Goal: Task Accomplishment & Management: Manage account settings

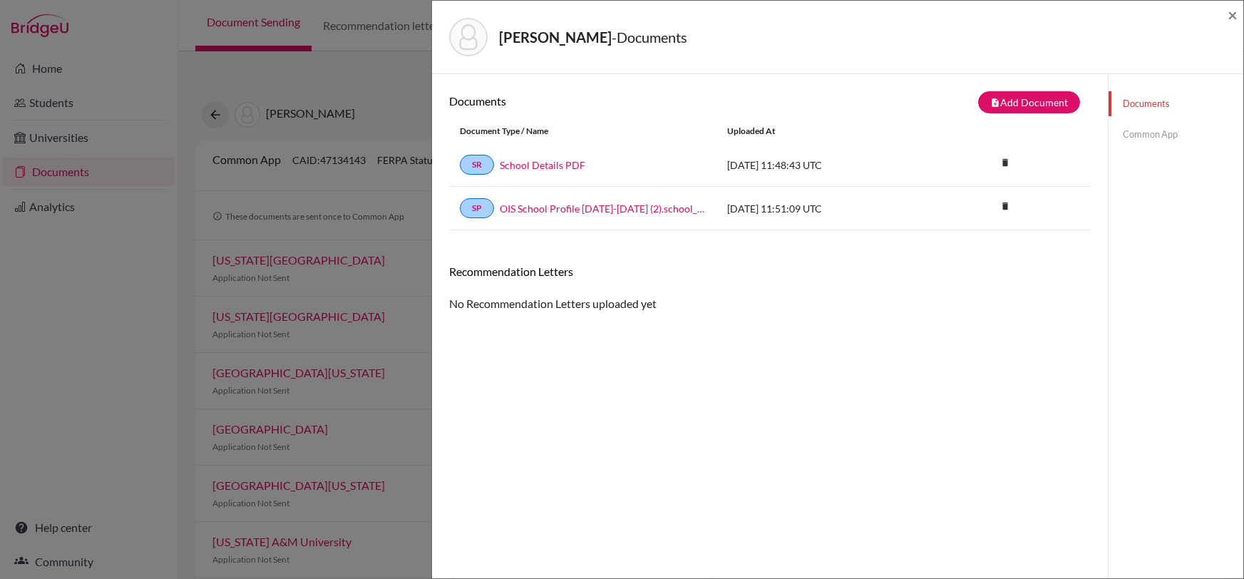
click at [719, 402] on div "Documents note_add Add Document Document type Change explanation for Common App…" at bounding box center [770, 363] width 642 height 545
click at [1155, 103] on link "Documents" at bounding box center [1175, 103] width 135 height 25
click at [1230, 14] on span "×" at bounding box center [1233, 14] width 10 height 21
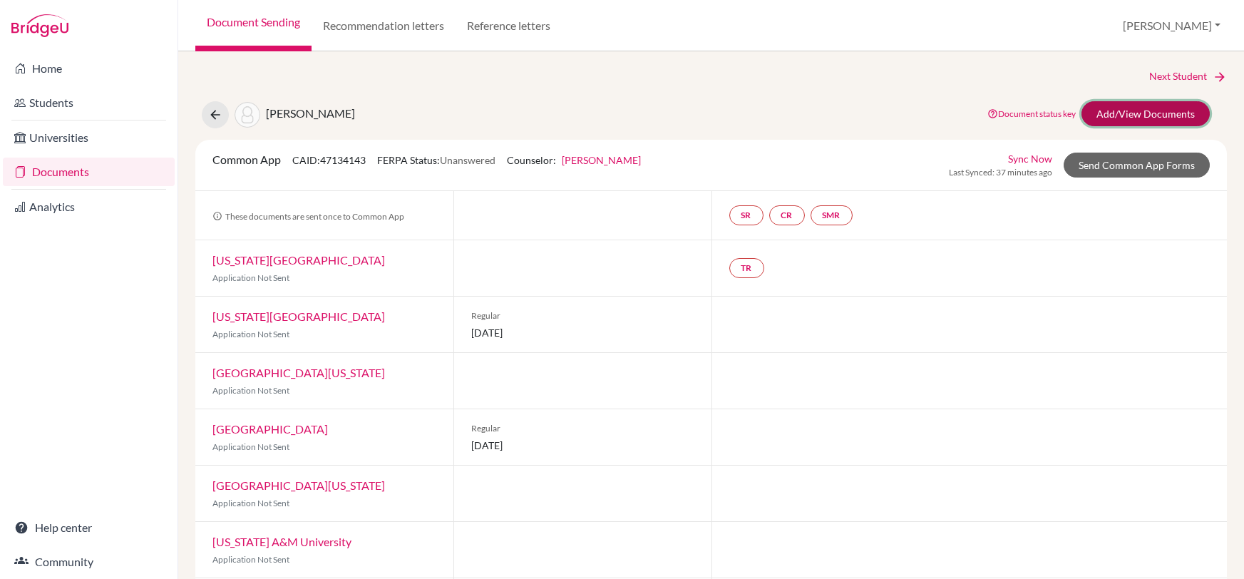
click at [1133, 105] on link "Add/View Documents" at bounding box center [1145, 113] width 128 height 25
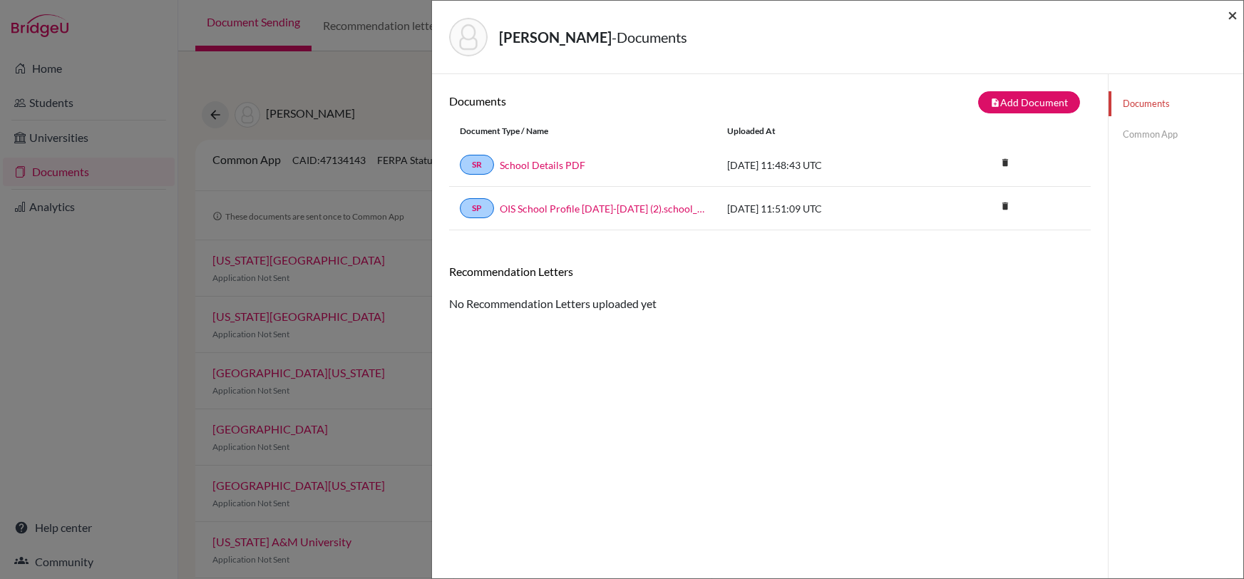
click at [1234, 15] on span "×" at bounding box center [1233, 14] width 10 height 21
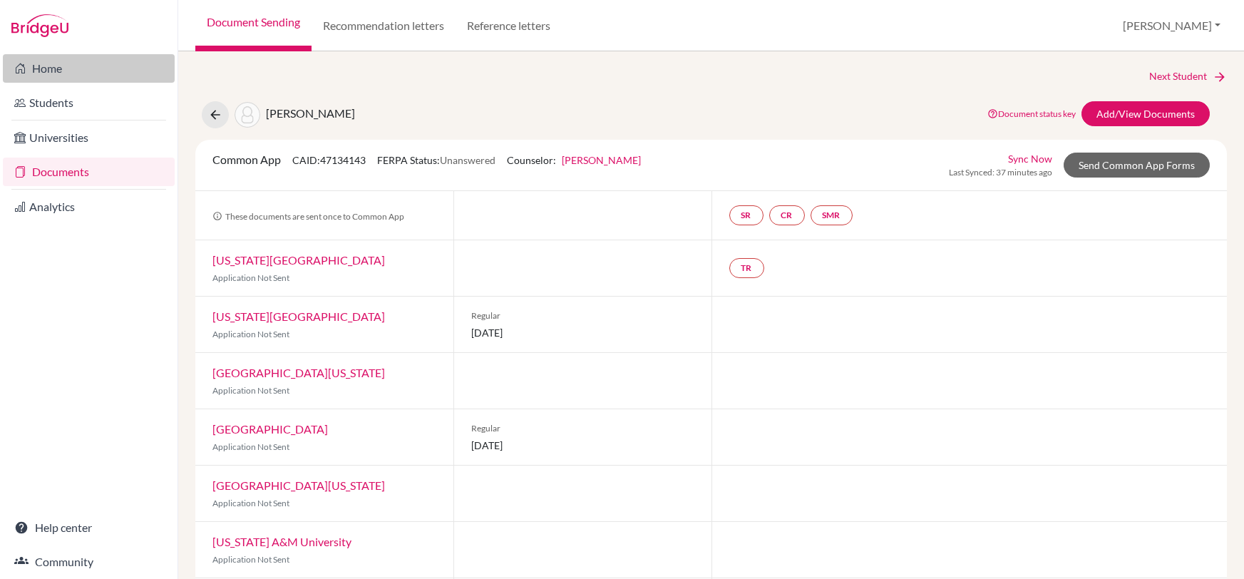
click at [48, 71] on link "Home" at bounding box center [89, 68] width 172 height 29
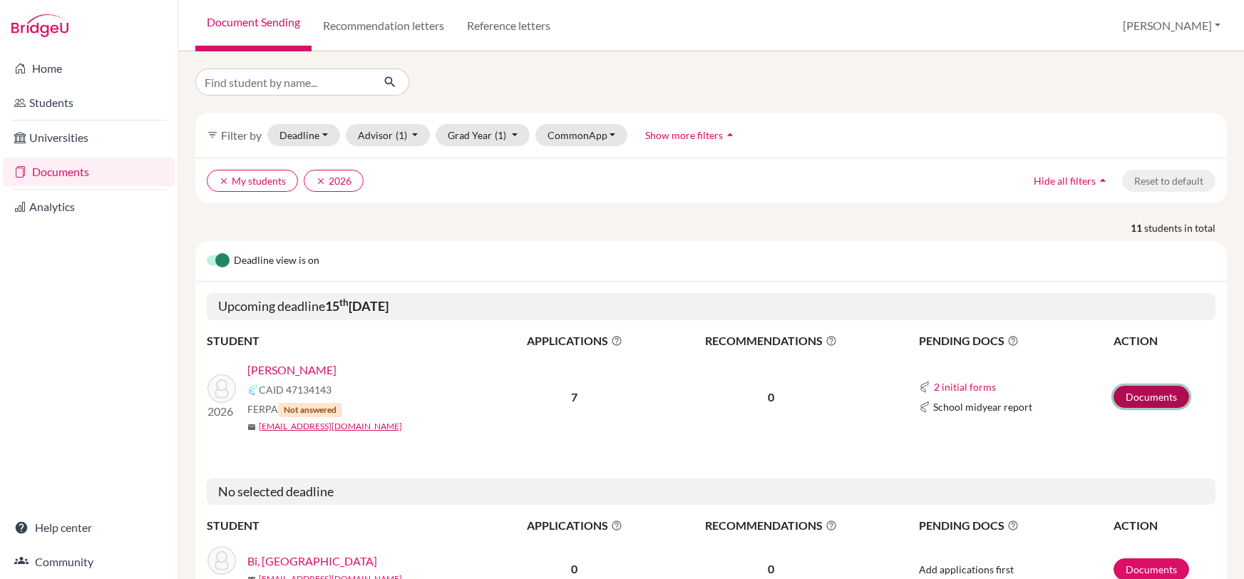
click at [1136, 392] on link "Documents" at bounding box center [1151, 397] width 76 height 22
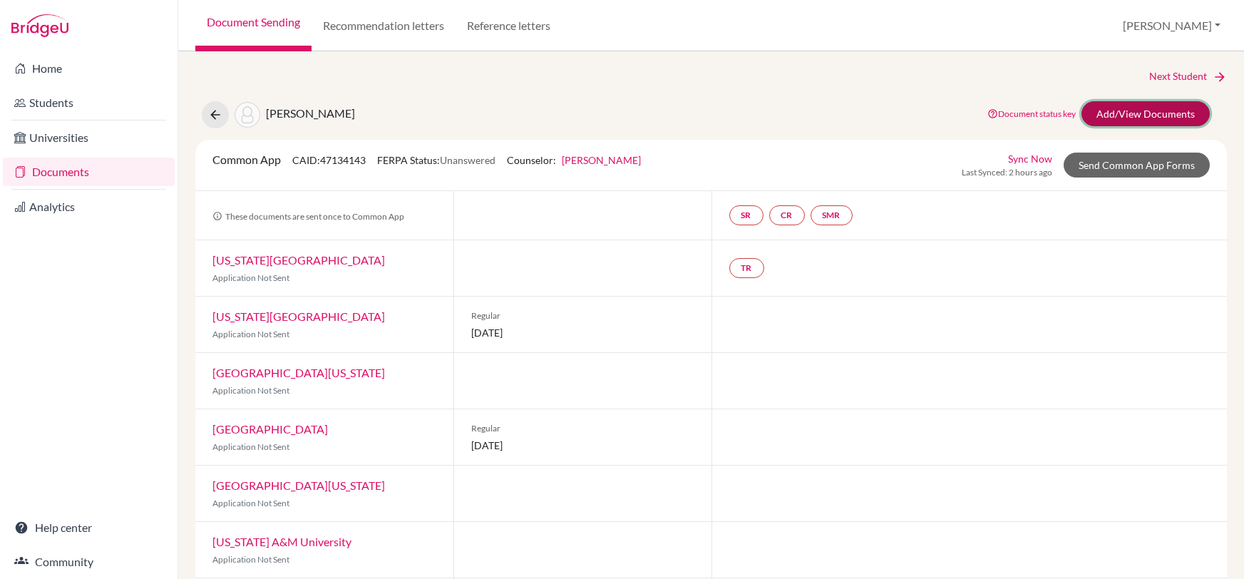
click at [1159, 113] on link "Add/View Documents" at bounding box center [1145, 113] width 128 height 25
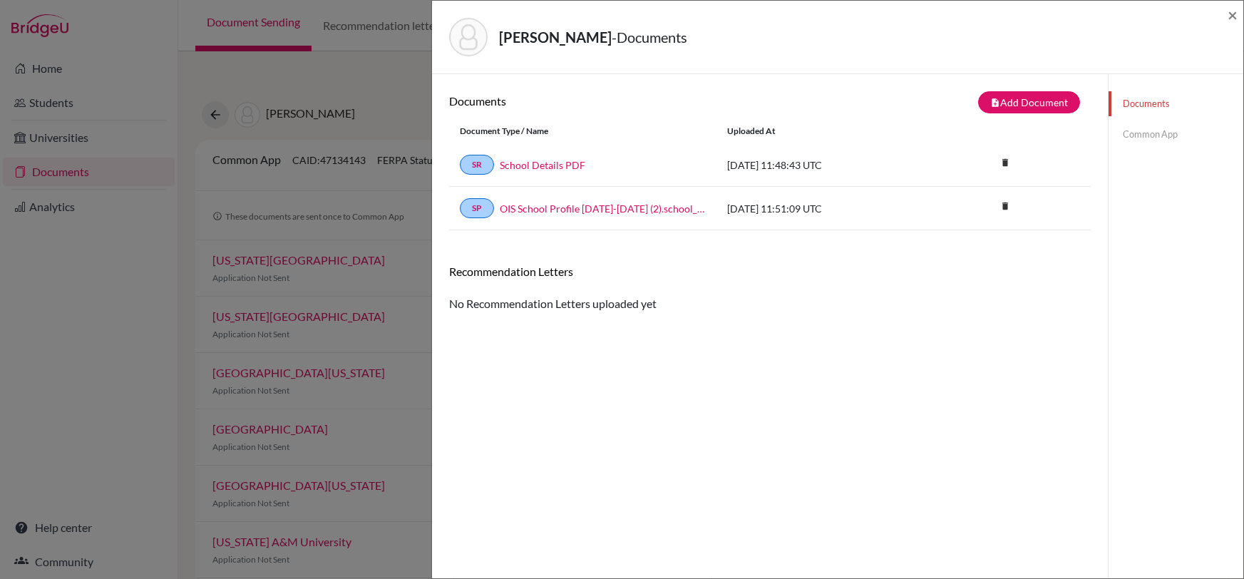
click at [1133, 140] on link "Common App" at bounding box center [1175, 134] width 135 height 25
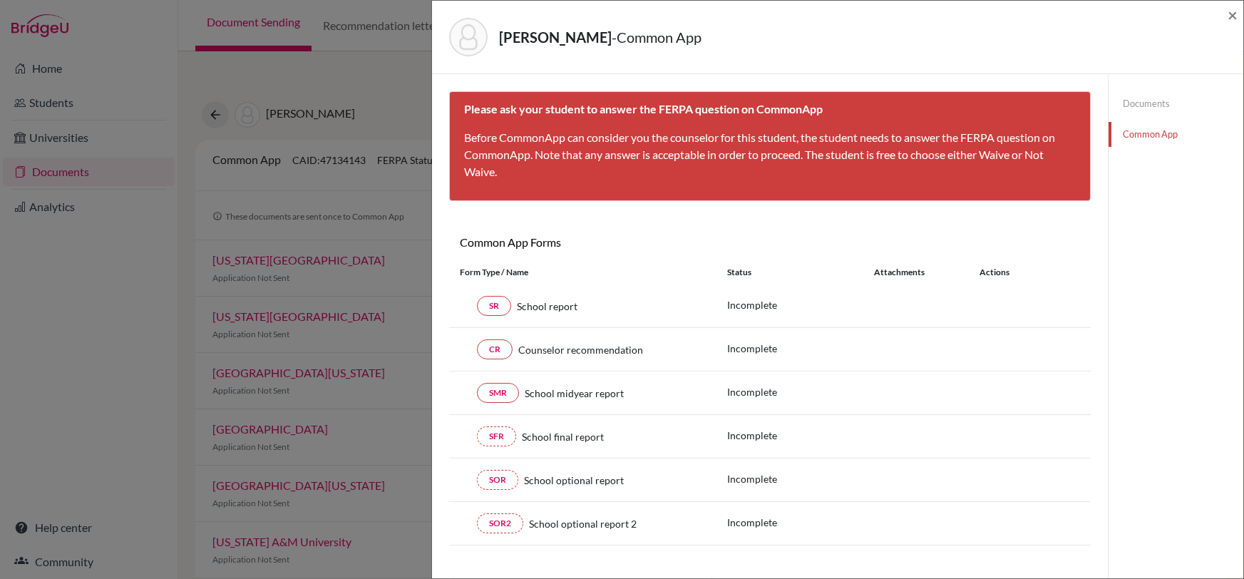
click at [1147, 104] on link "Documents" at bounding box center [1175, 103] width 135 height 25
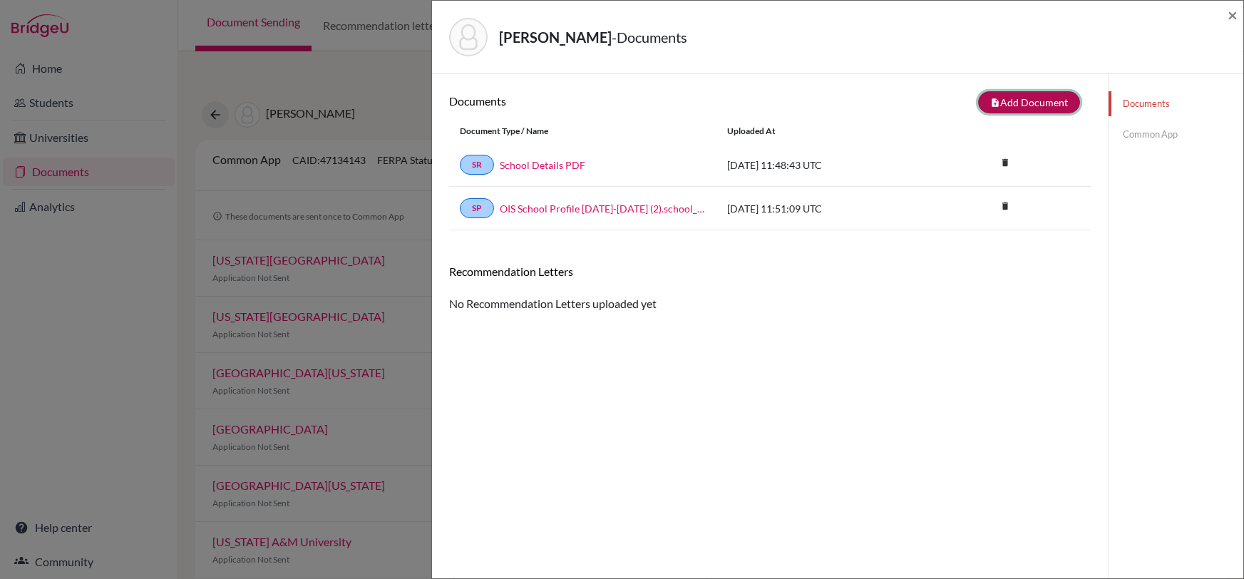
click at [1044, 108] on button "note_add Add Document" at bounding box center [1029, 102] width 102 height 22
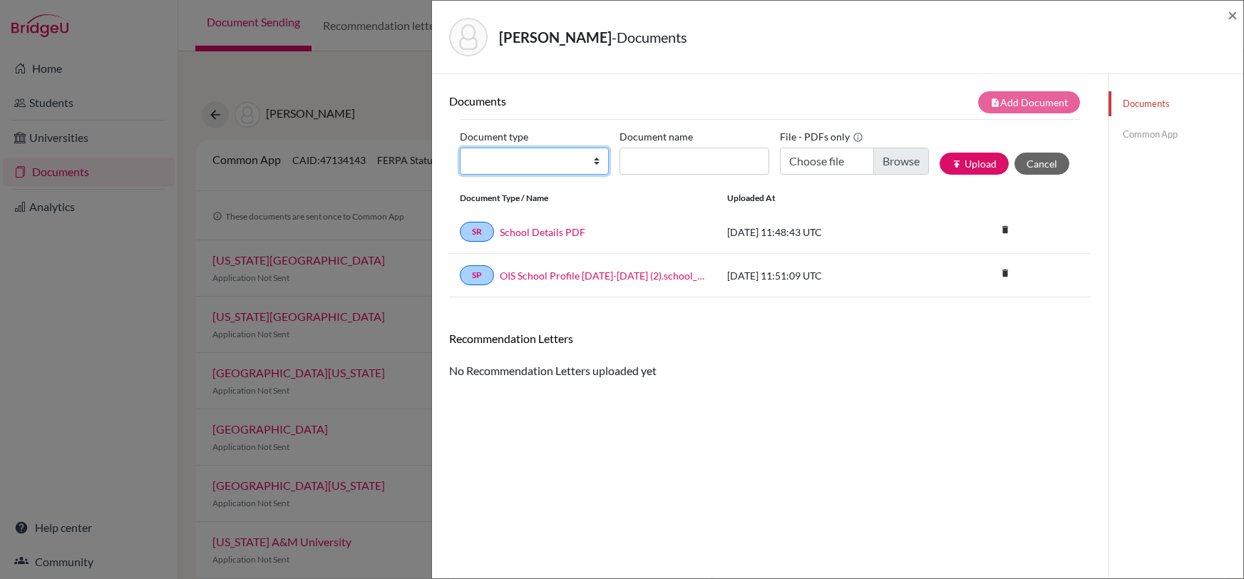
click at [593, 156] on select "Change explanation for Common App reports Counselor recommendation Internationa…" at bounding box center [534, 161] width 149 height 27
select select "1"
click at [460, 148] on select "Change explanation for Common App reports Counselor recommendation Internationa…" at bounding box center [534, 161] width 149 height 27
click at [700, 151] on input "Document name" at bounding box center [693, 161] width 149 height 27
click at [813, 162] on input "Choose file" at bounding box center [854, 161] width 149 height 27
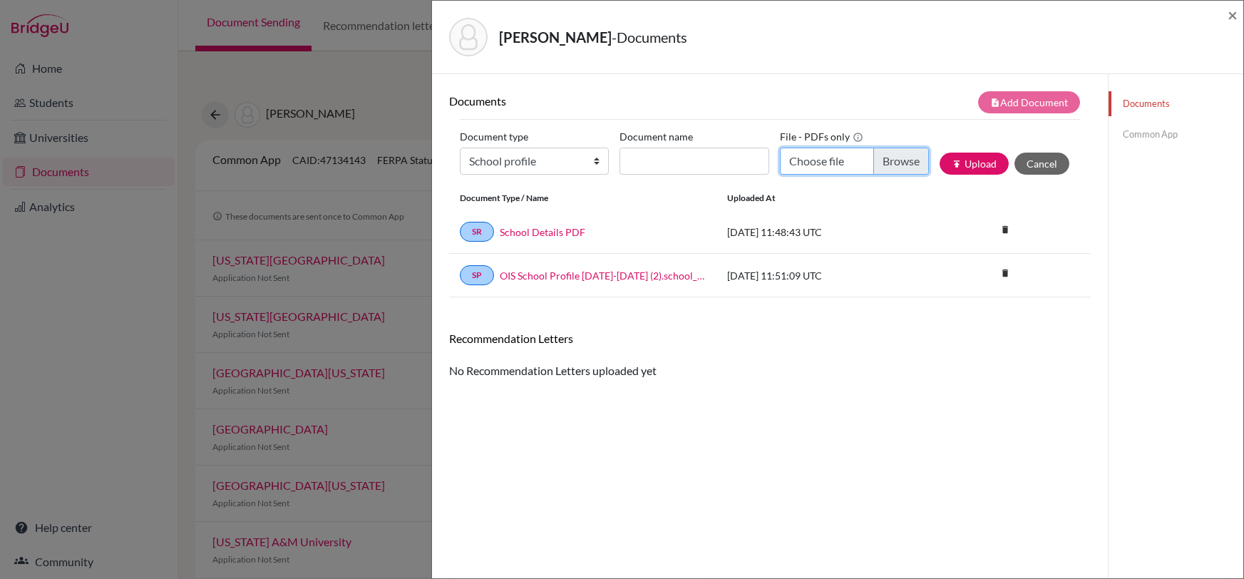
type input "C:\fakepath\OIS School Profile 2025-2026 (1).pdf"
click at [706, 156] on input "Document name" at bounding box center [693, 161] width 149 height 27
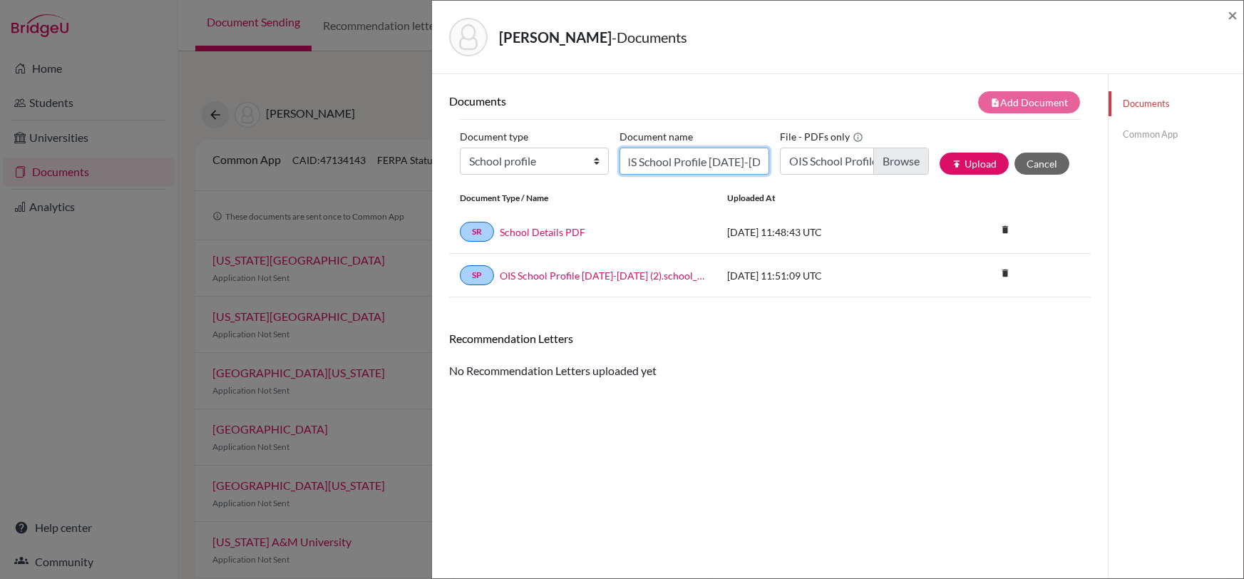
scroll to position [0, 17]
type input "OIS School Profile 2025-2026"
click at [957, 160] on icon "publish" at bounding box center [957, 164] width 10 height 10
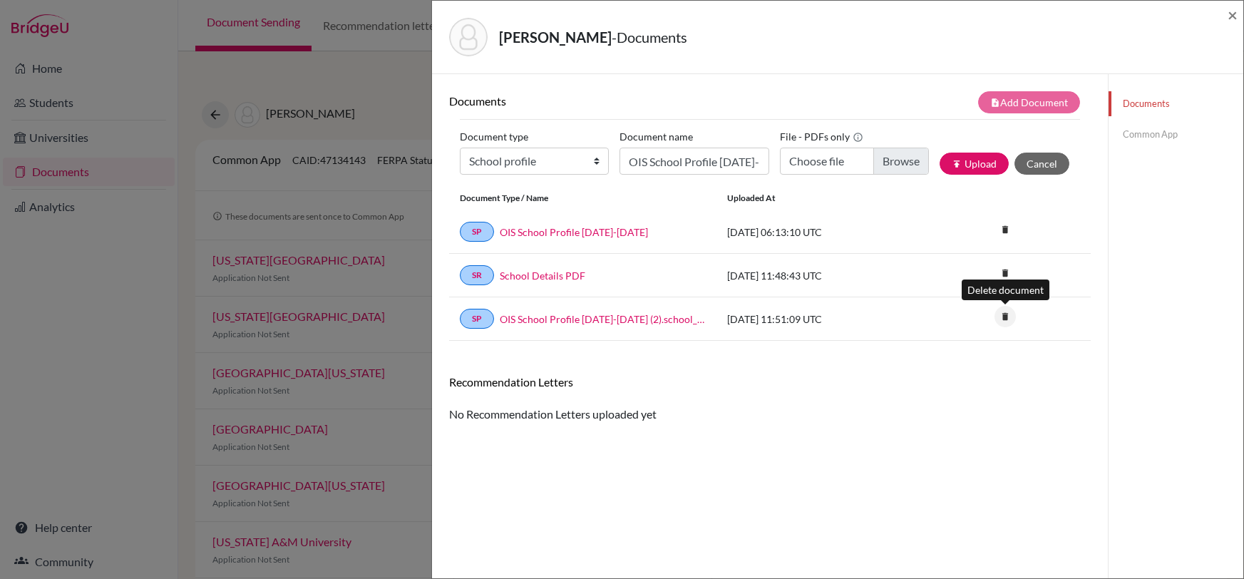
click at [1007, 316] on icon "delete" at bounding box center [1004, 316] width 21 height 21
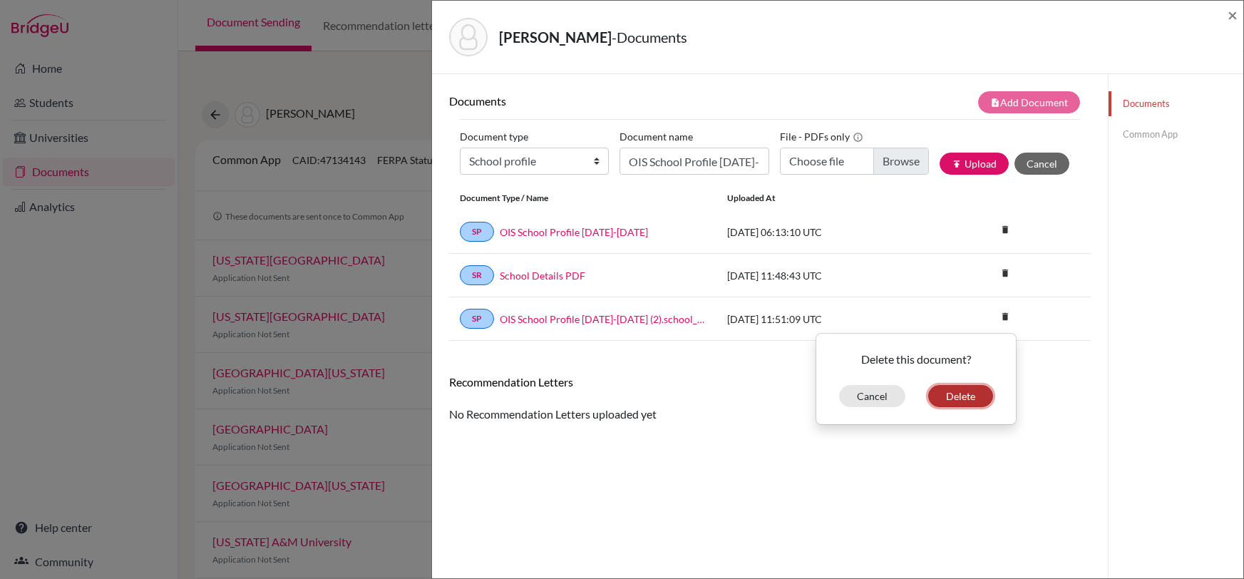
click at [977, 396] on button "Delete" at bounding box center [960, 396] width 65 height 22
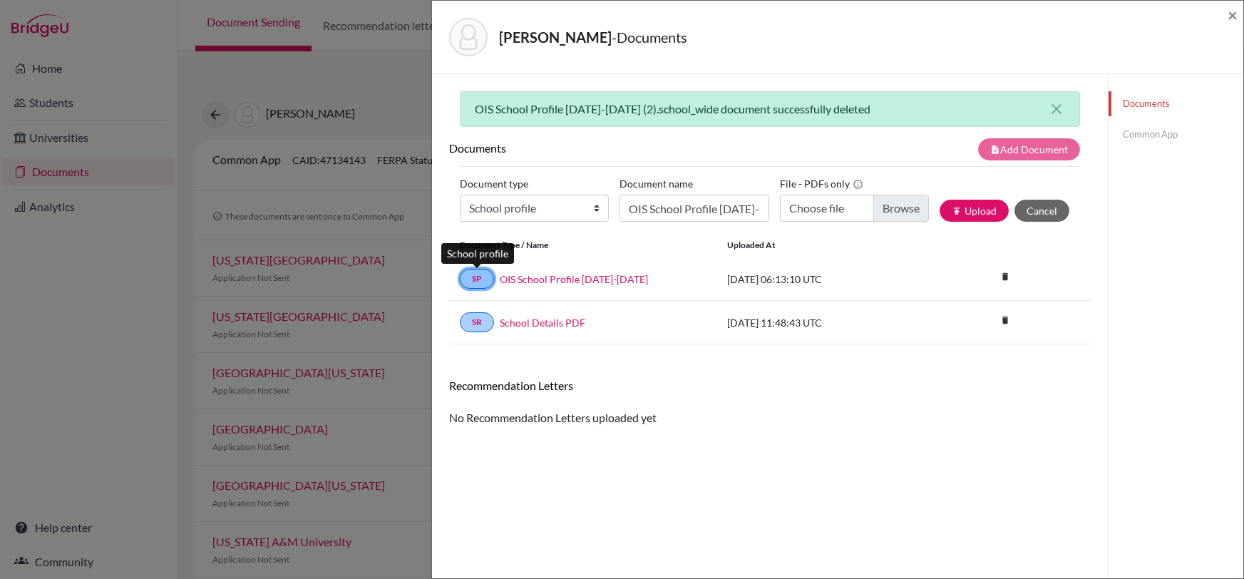
click at [471, 280] on link "SP" at bounding box center [477, 279] width 34 height 20
click at [477, 322] on link "SR" at bounding box center [477, 322] width 34 height 20
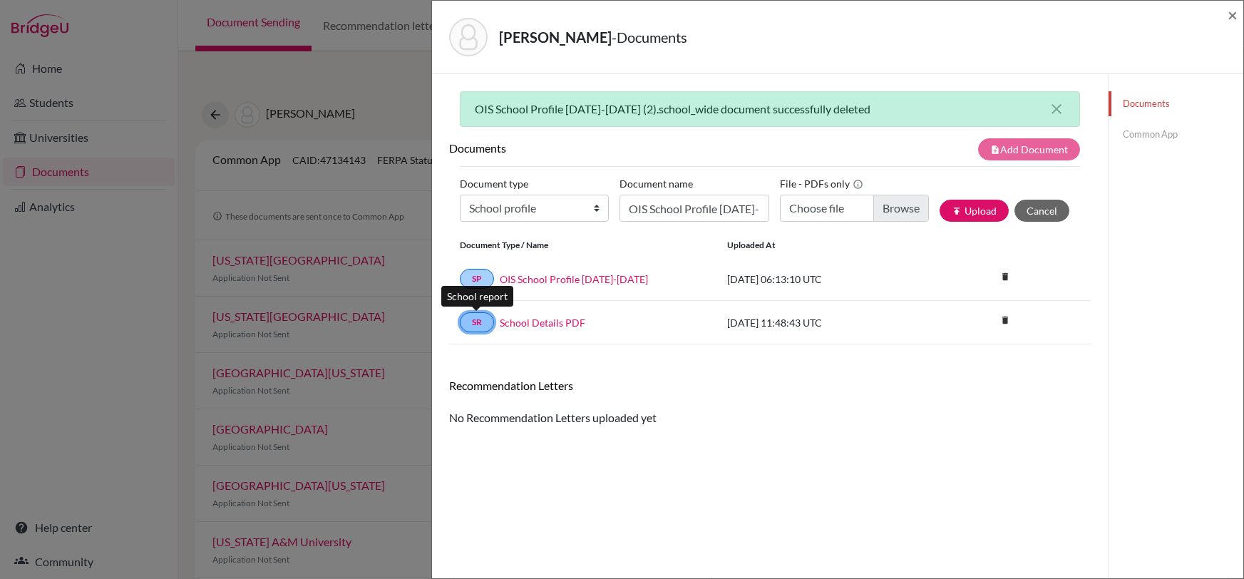
click at [477, 322] on link "SR" at bounding box center [477, 322] width 34 height 20
click at [552, 319] on link "School Details PDF" at bounding box center [543, 322] width 86 height 15
click at [816, 155] on div "note_add Add Document" at bounding box center [930, 149] width 321 height 22
click at [1156, 102] on link "Documents" at bounding box center [1175, 103] width 135 height 25
drag, startPoint x: 1052, startPoint y: 111, endPoint x: 1059, endPoint y: 105, distance: 9.1
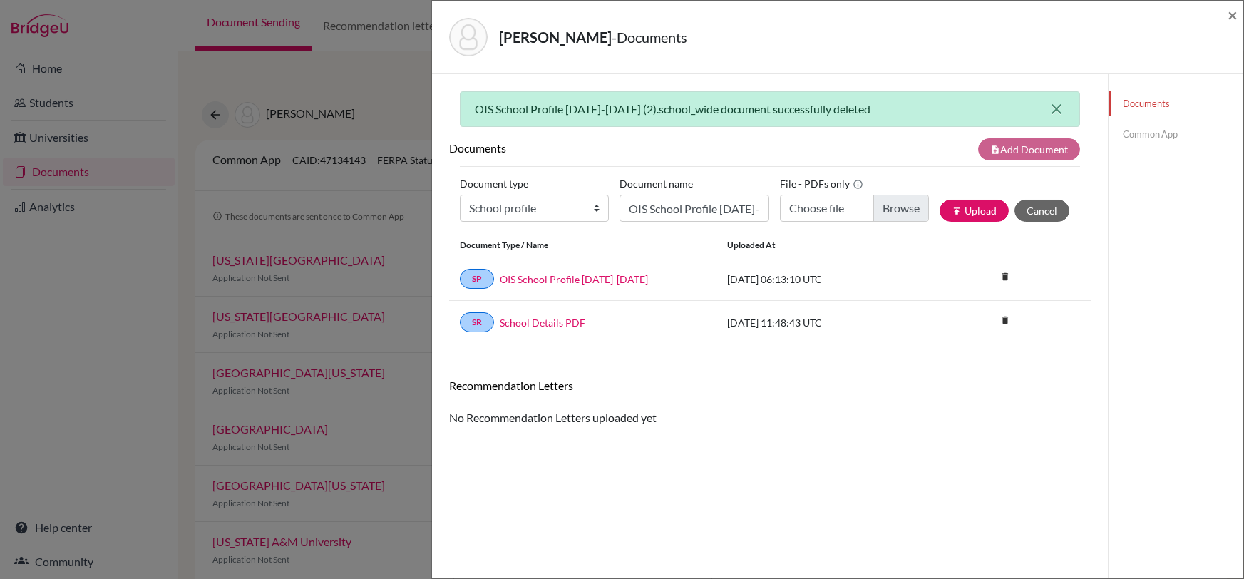
click at [1053, 110] on icon "close" at bounding box center [1056, 109] width 17 height 17
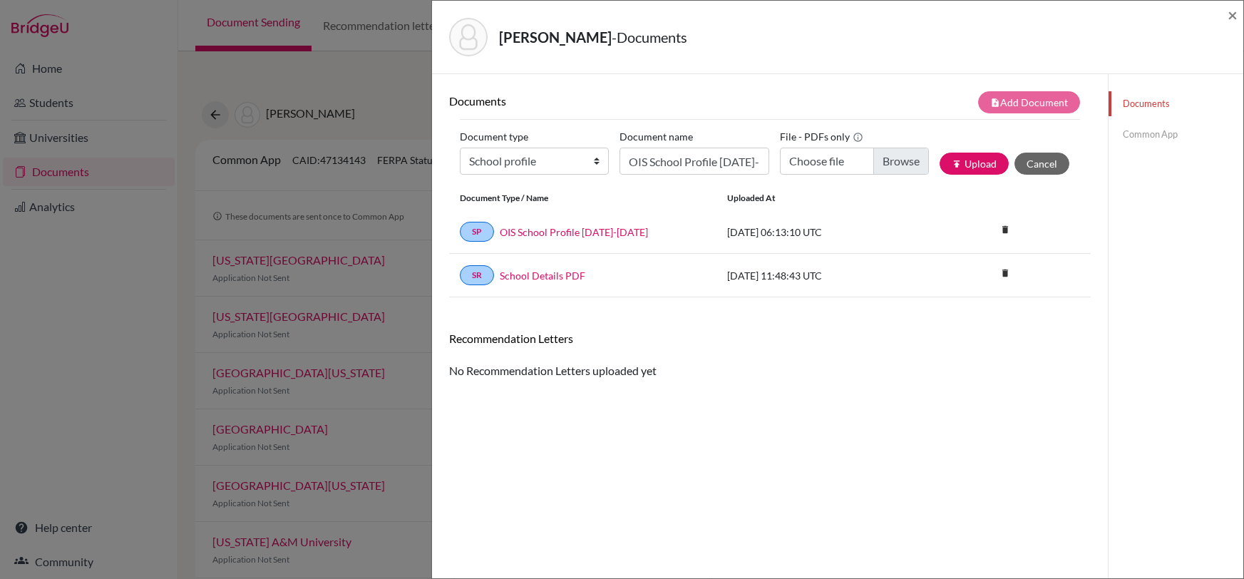
click at [383, 445] on div "Gatlin, Kenadi - Documents × Documents note_add Add Document Document type Chan…" at bounding box center [622, 289] width 1244 height 579
click at [476, 231] on link "SP" at bounding box center [477, 232] width 34 height 20
click at [569, 230] on link "OIS School Profile 2025-2026" at bounding box center [574, 232] width 148 height 15
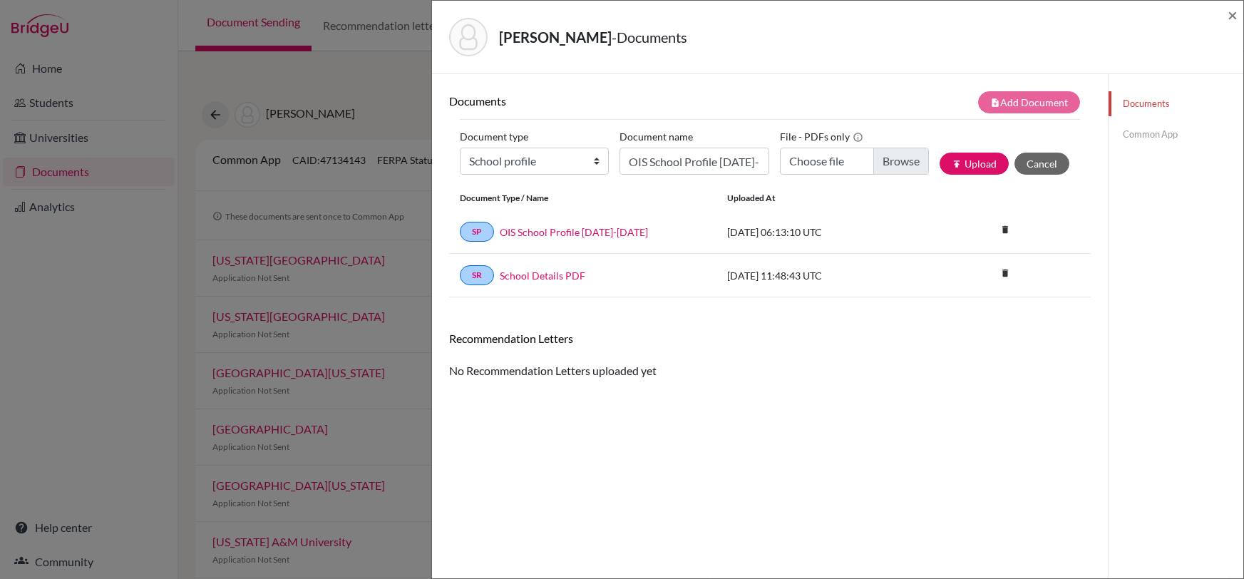
click at [5, 228] on div "Gatlin, Kenadi - Documents × Documents note_add Add Document Document type Chan…" at bounding box center [622, 289] width 1244 height 579
click at [1230, 12] on span "×" at bounding box center [1233, 14] width 10 height 21
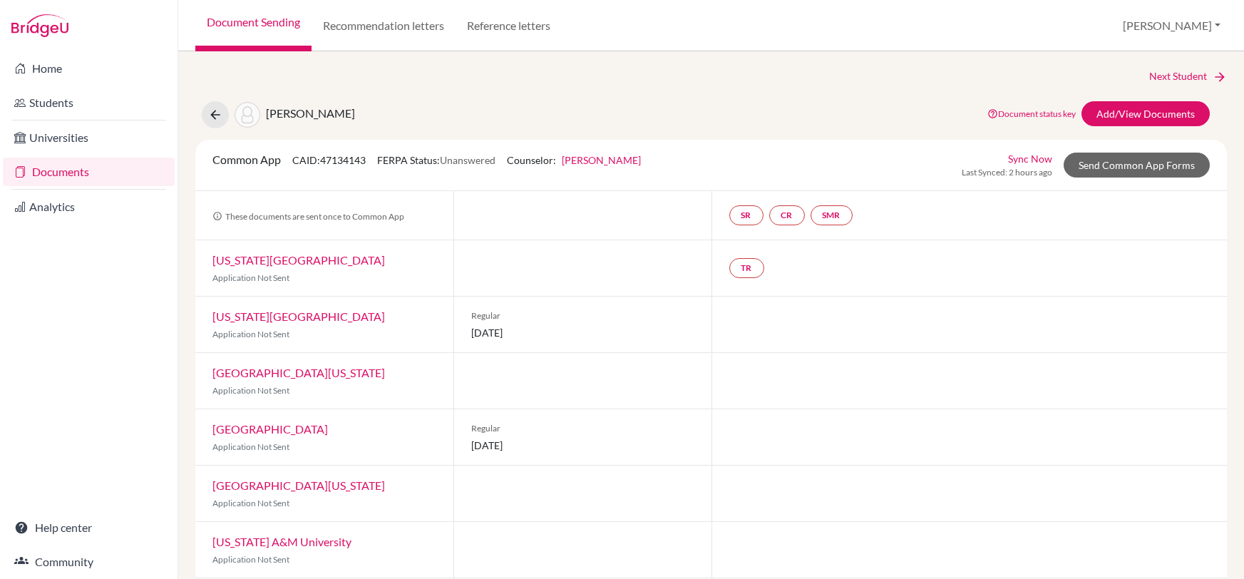
click at [121, 170] on link "Documents" at bounding box center [89, 172] width 172 height 29
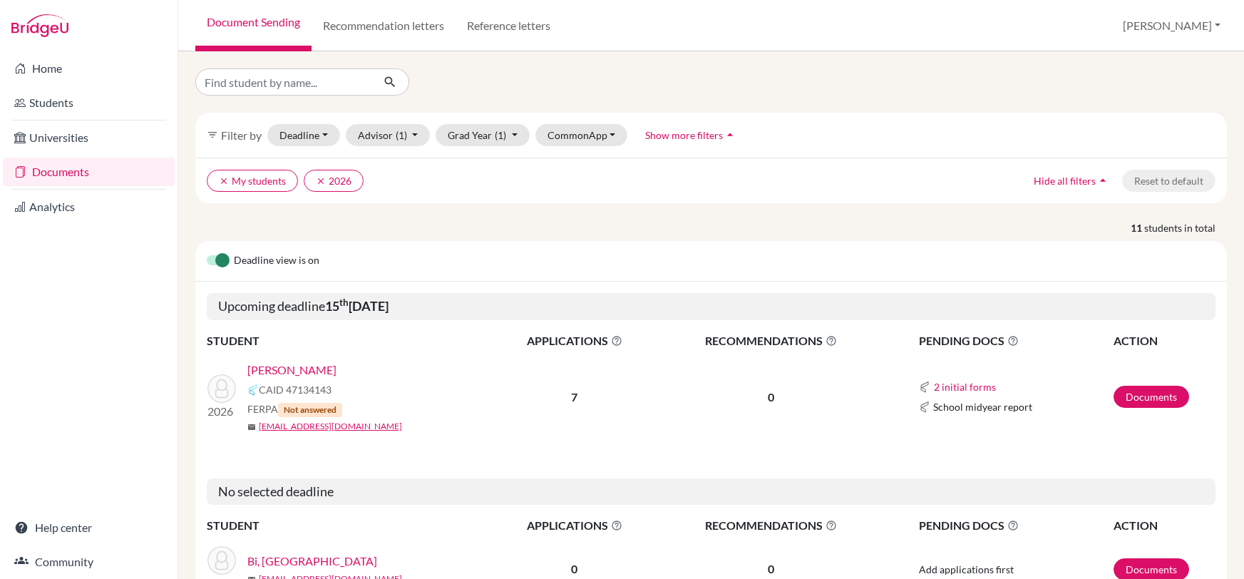
click at [664, 135] on span "Show more filters" at bounding box center [684, 135] width 78 height 12
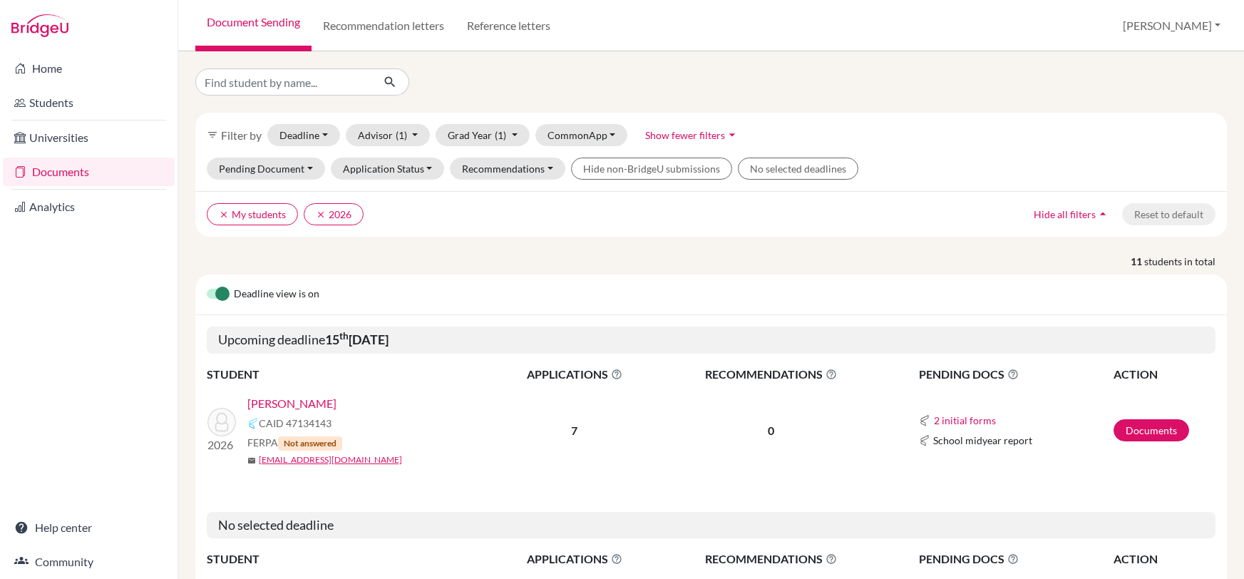
click at [723, 83] on div at bounding box center [711, 81] width 1053 height 27
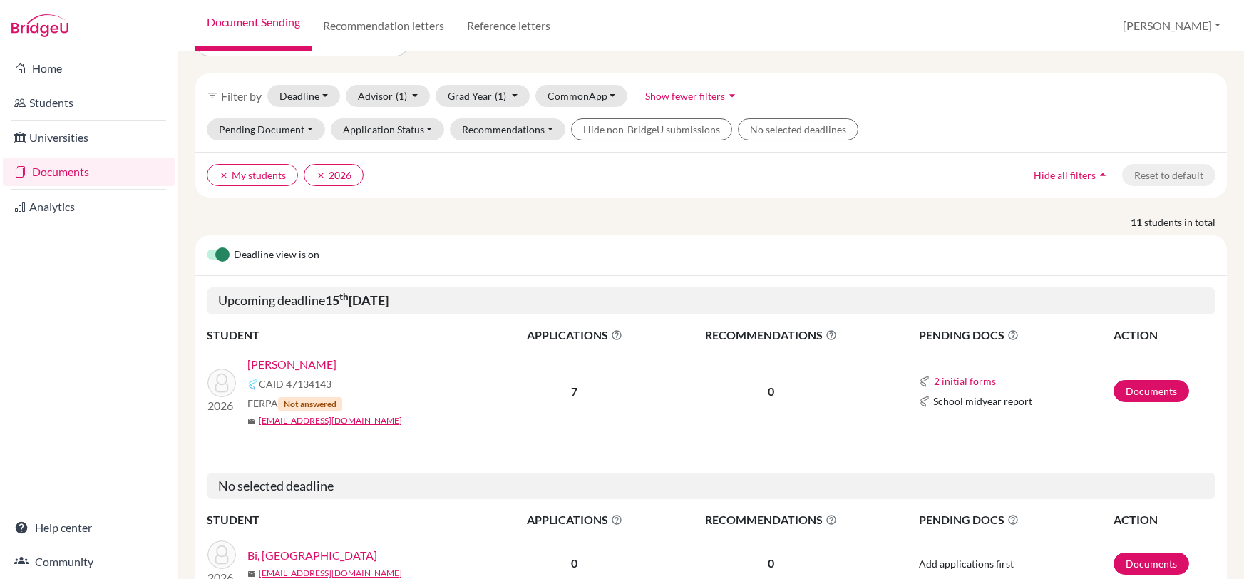
scroll to position [40, 0]
click at [961, 381] on button "2 initial forms" at bounding box center [964, 380] width 63 height 16
click at [971, 407] on div "Counselor recommendation" at bounding box center [1007, 405] width 125 height 15
click at [993, 125] on div "Pending Document School report Counselor recommendation Midyear report Final re…" at bounding box center [710, 135] width 1031 height 34
click at [968, 376] on button "2 initial forms" at bounding box center [964, 380] width 63 height 16
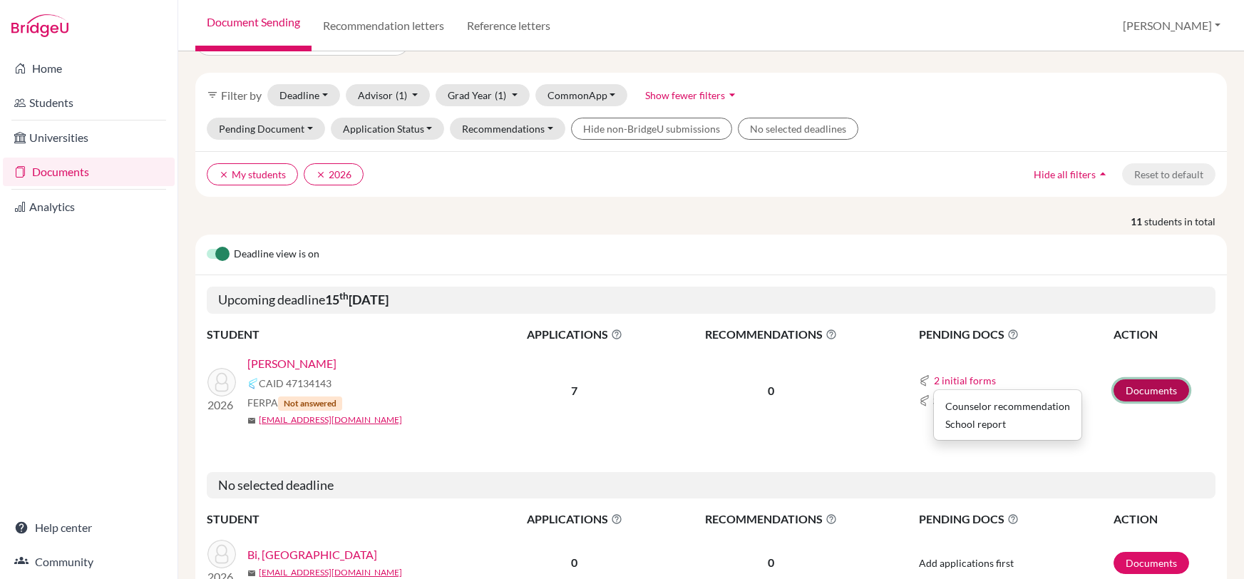
click at [1173, 396] on link "Documents" at bounding box center [1151, 390] width 76 height 22
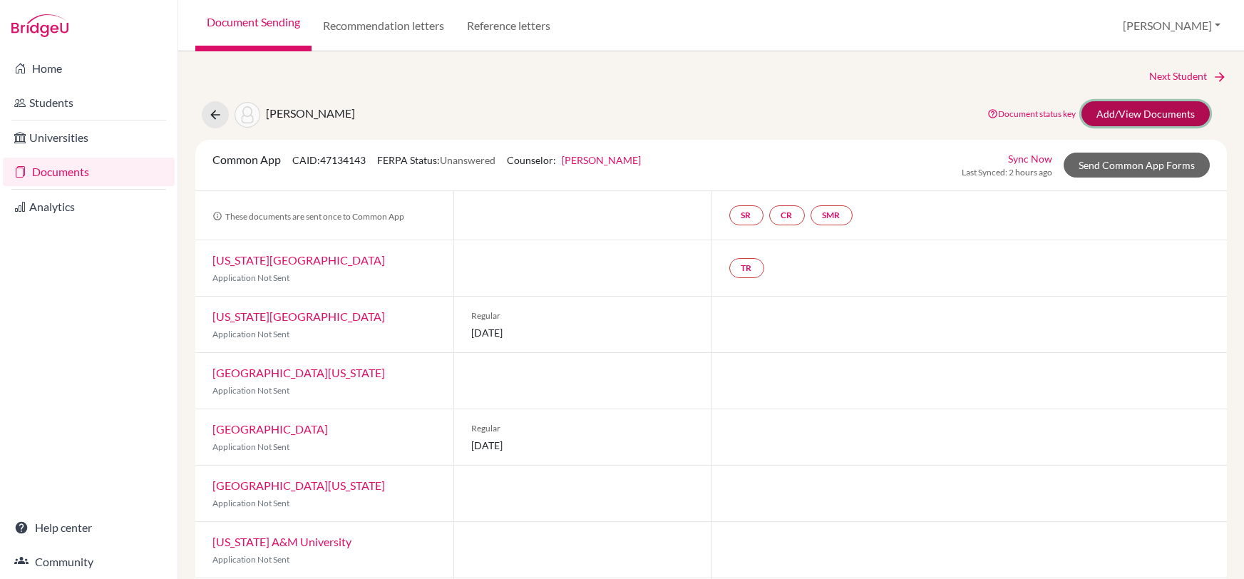
click at [1153, 111] on link "Add/View Documents" at bounding box center [1145, 113] width 128 height 25
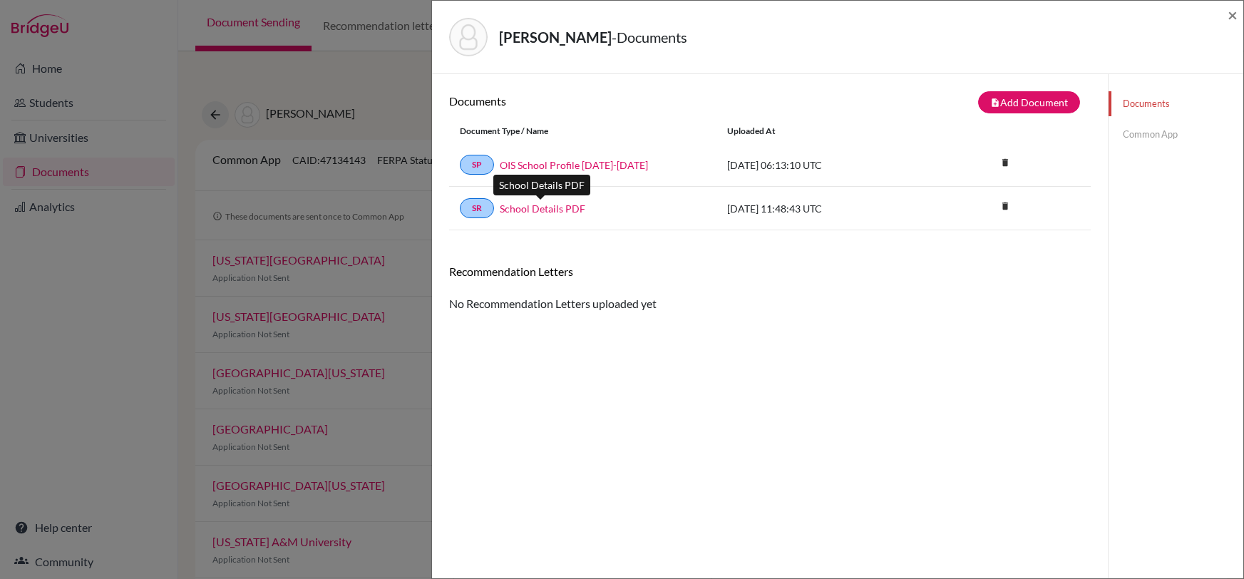
click at [544, 210] on link "School Details PDF" at bounding box center [543, 208] width 86 height 15
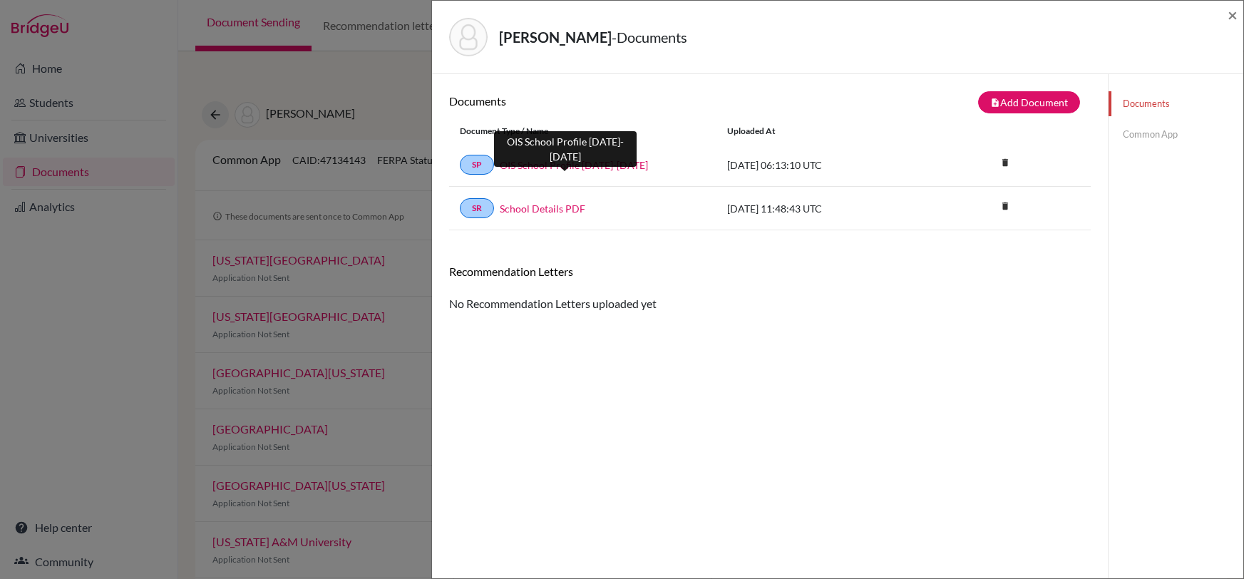
click at [517, 162] on link "OIS School Profile [DATE]-[DATE]" at bounding box center [574, 165] width 148 height 15
click at [570, 166] on link "OIS School Profile [DATE]-[DATE]" at bounding box center [574, 165] width 148 height 15
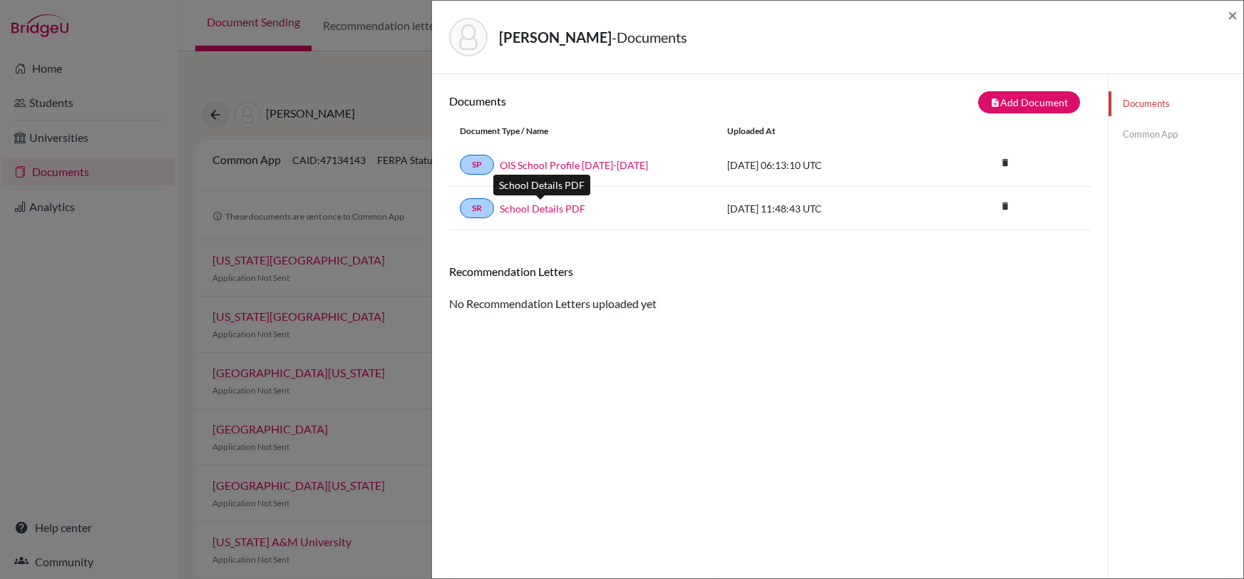
click at [548, 206] on link "School Details PDF" at bounding box center [543, 208] width 86 height 15
click at [1228, 19] on span "×" at bounding box center [1233, 14] width 10 height 21
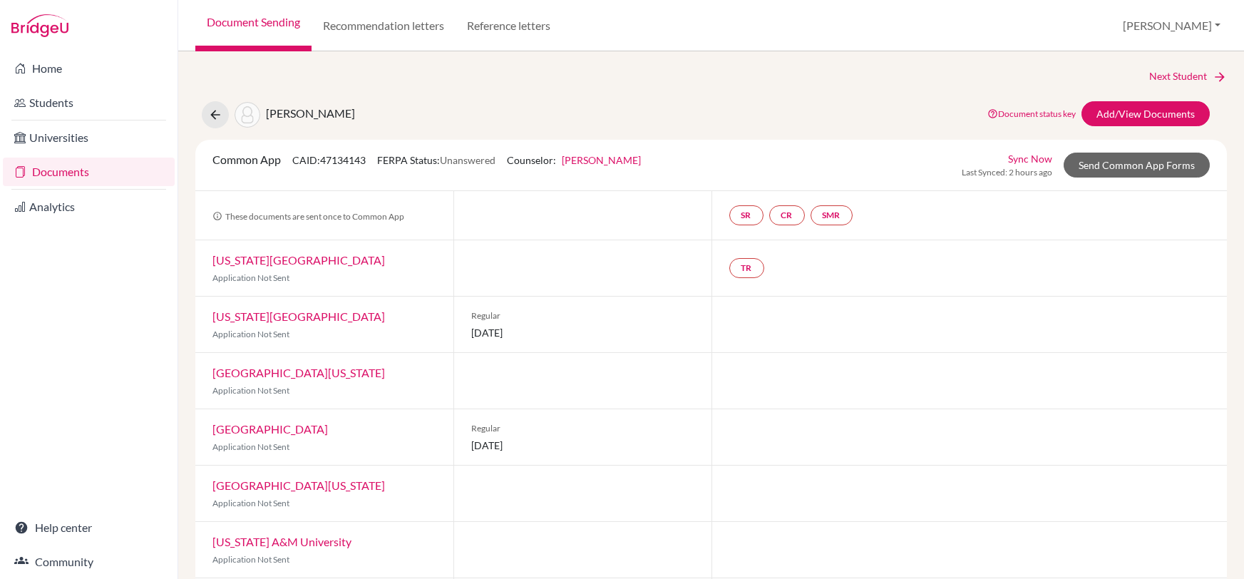
click at [115, 161] on link "Documents" at bounding box center [89, 172] width 172 height 29
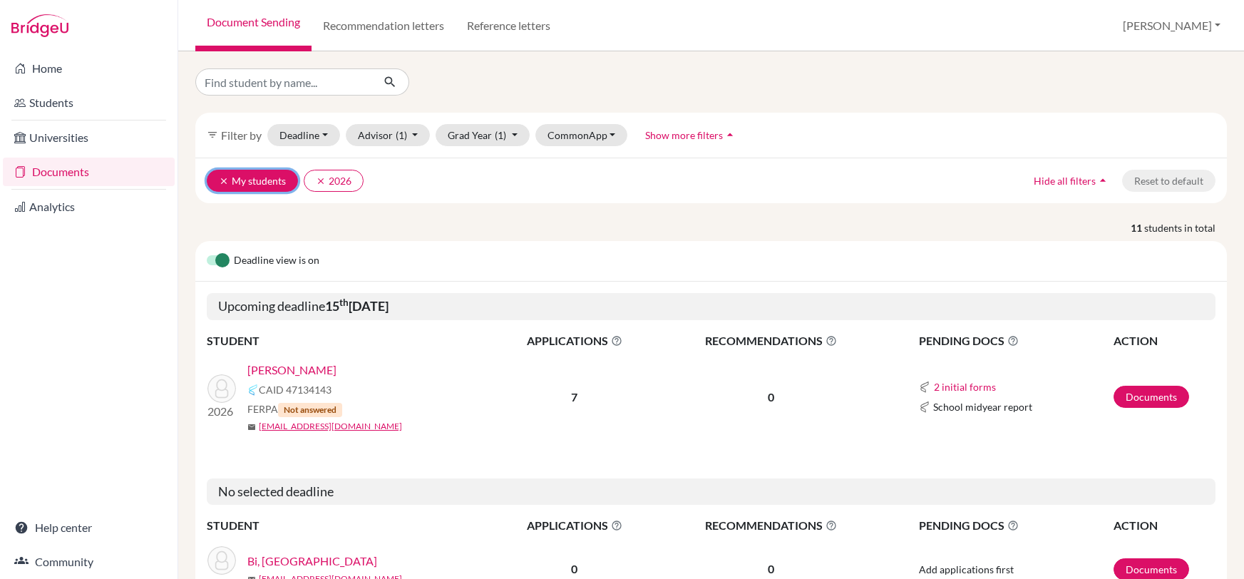
click at [243, 185] on button "clear My students" at bounding box center [252, 181] width 91 height 22
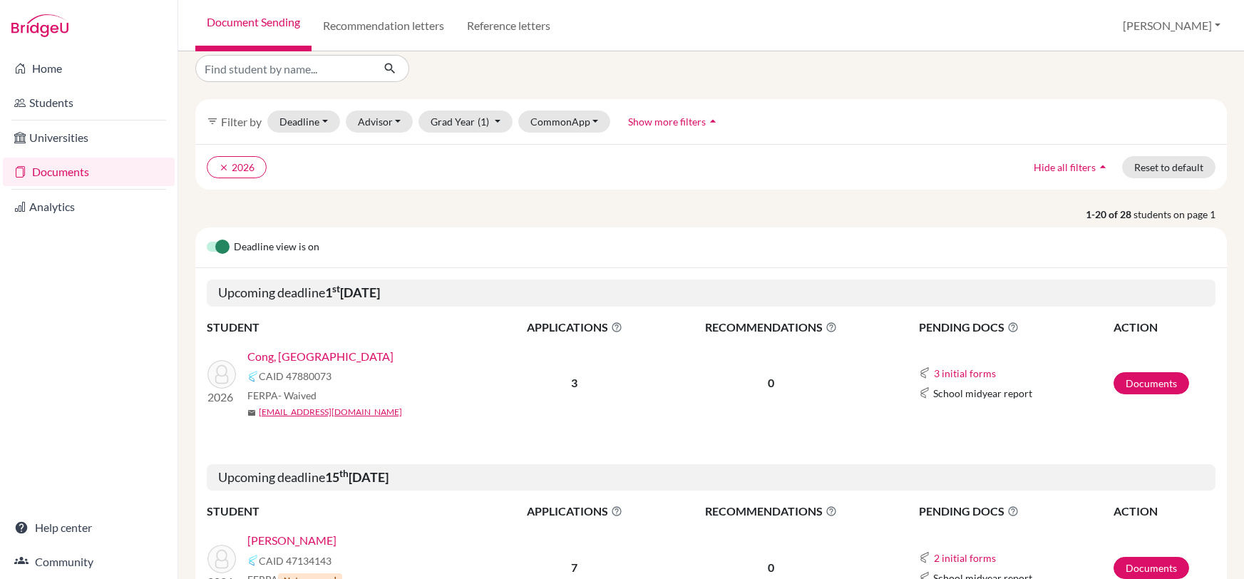
scroll to position [14, 0]
click at [1160, 377] on link "Documents" at bounding box center [1151, 383] width 76 height 22
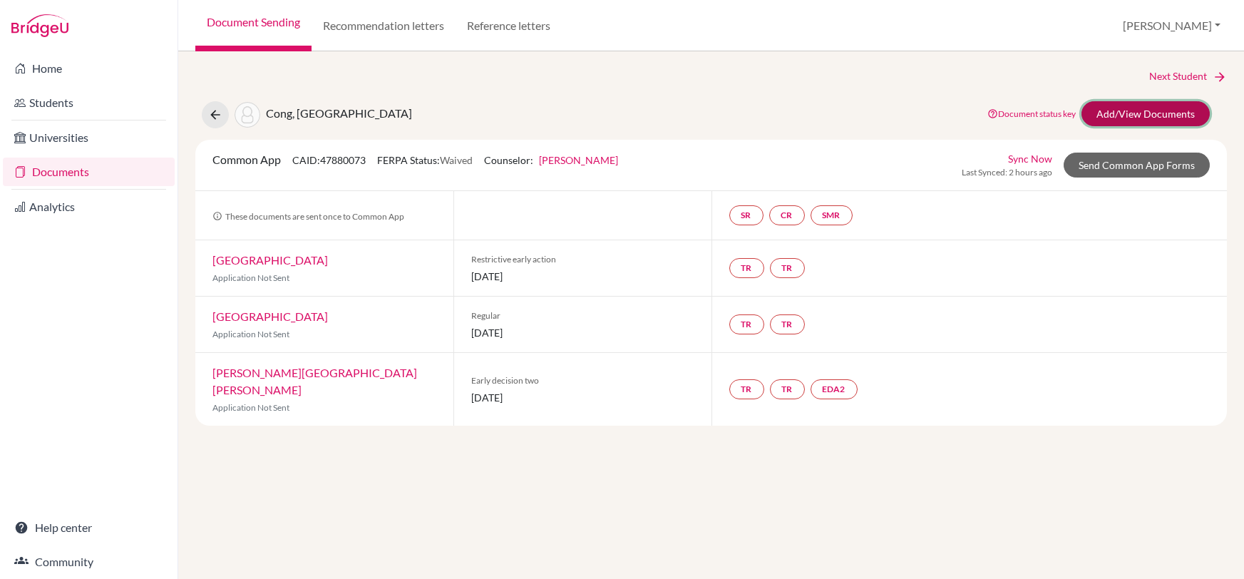
click at [1126, 118] on link "Add/View Documents" at bounding box center [1145, 113] width 128 height 25
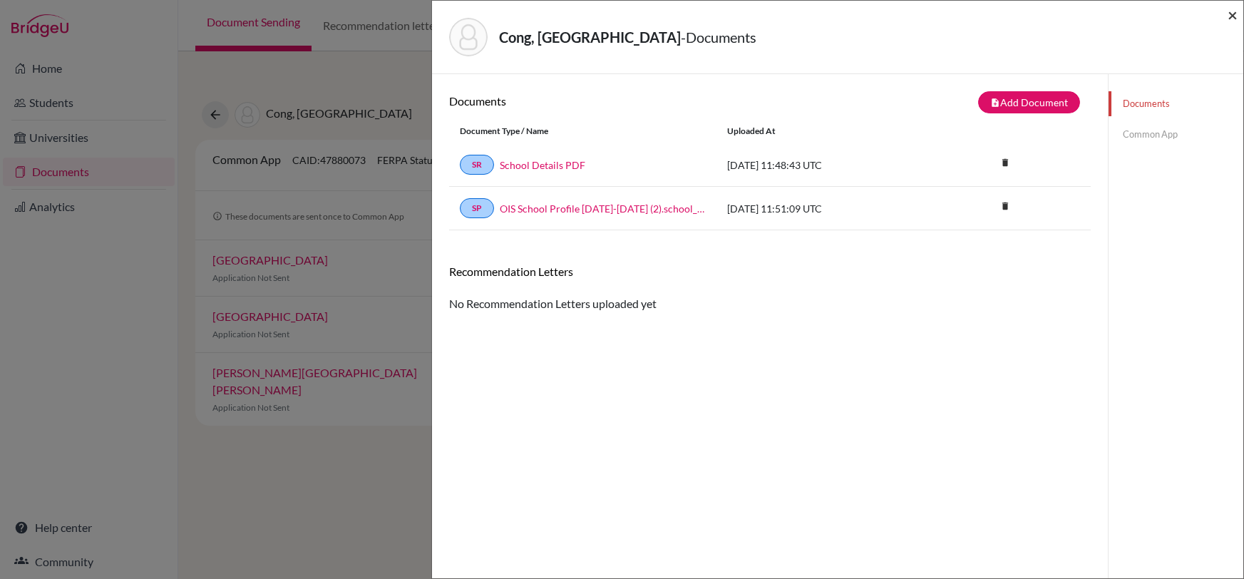
click at [1236, 14] on span "×" at bounding box center [1233, 14] width 10 height 21
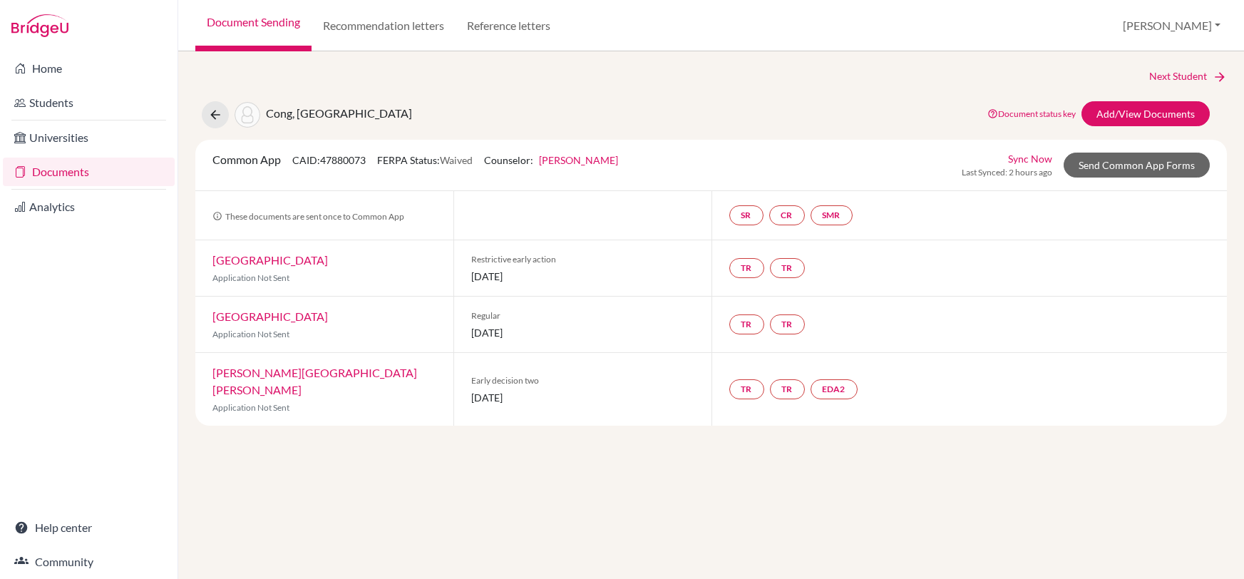
click at [1048, 114] on link "Document status key" at bounding box center [1031, 113] width 88 height 11
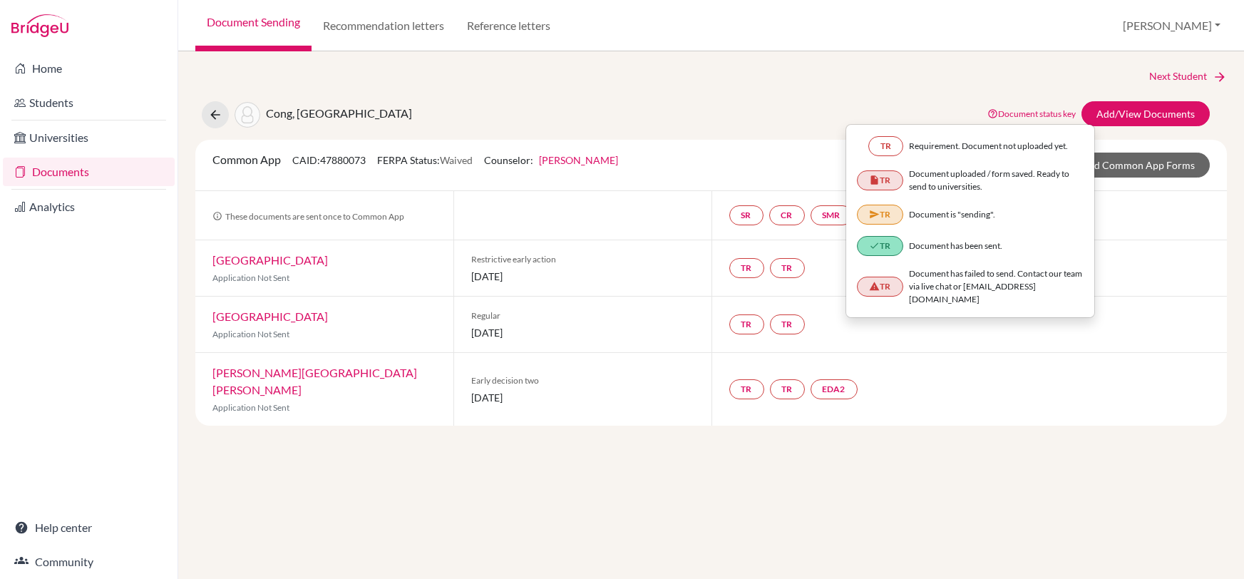
click at [916, 90] on div "Next Student Cong, [GEOGRAPHIC_DATA] Document status key TR Requirement. Docume…" at bounding box center [710, 246] width 1031 height 357
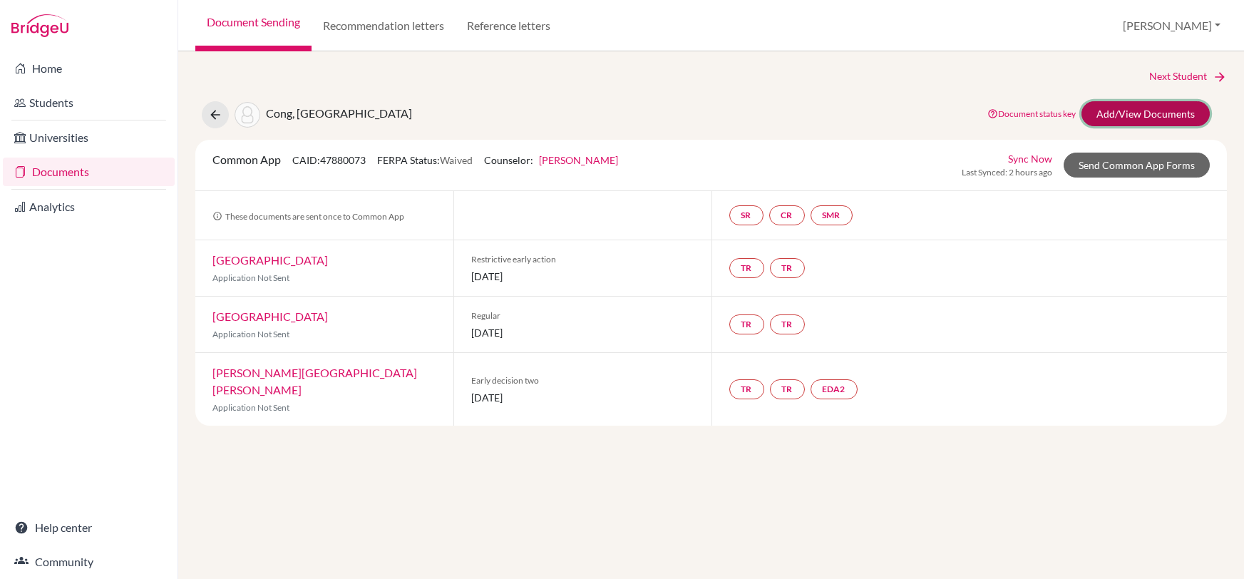
click at [1153, 117] on link "Add/View Documents" at bounding box center [1145, 113] width 128 height 25
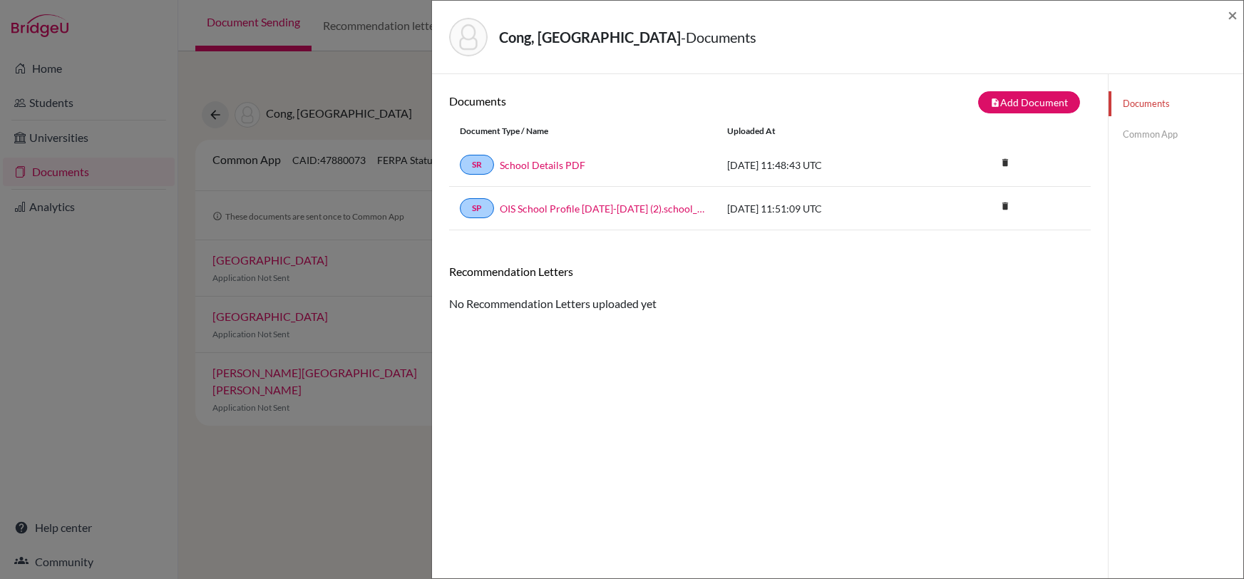
click at [1238, 14] on div "Cong, Yuanzhou - Documents ×" at bounding box center [837, 37] width 811 height 73
click at [1239, 14] on div "Cong, Yuanzhou - Documents ×" at bounding box center [837, 37] width 811 height 73
click at [1232, 14] on span "×" at bounding box center [1233, 14] width 10 height 21
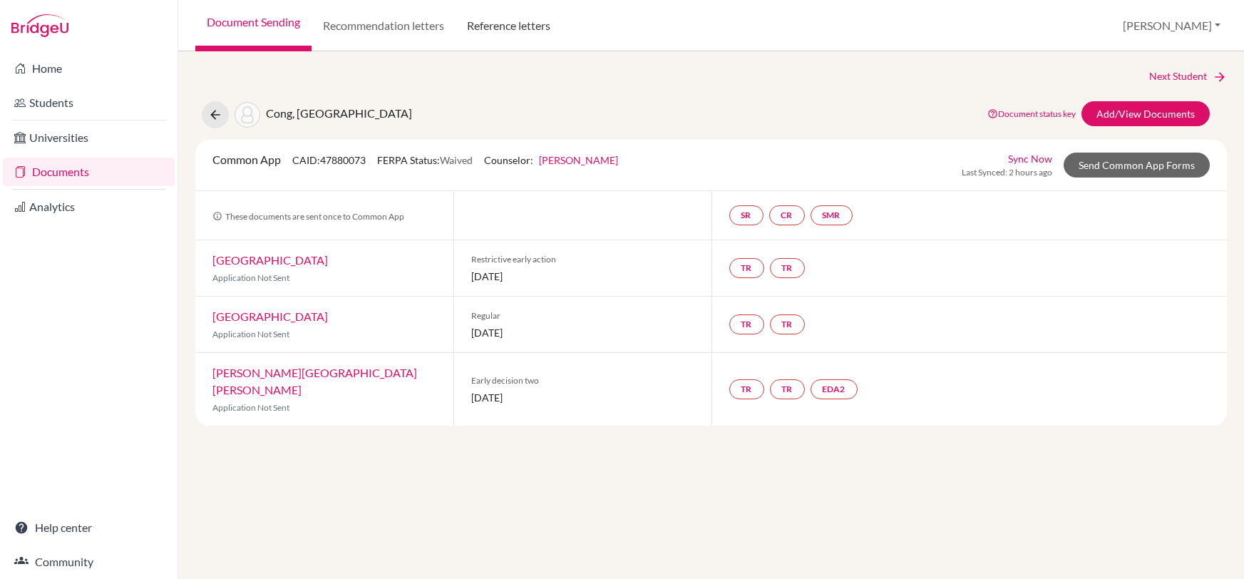
click at [510, 32] on link "Reference letters" at bounding box center [509, 25] width 106 height 51
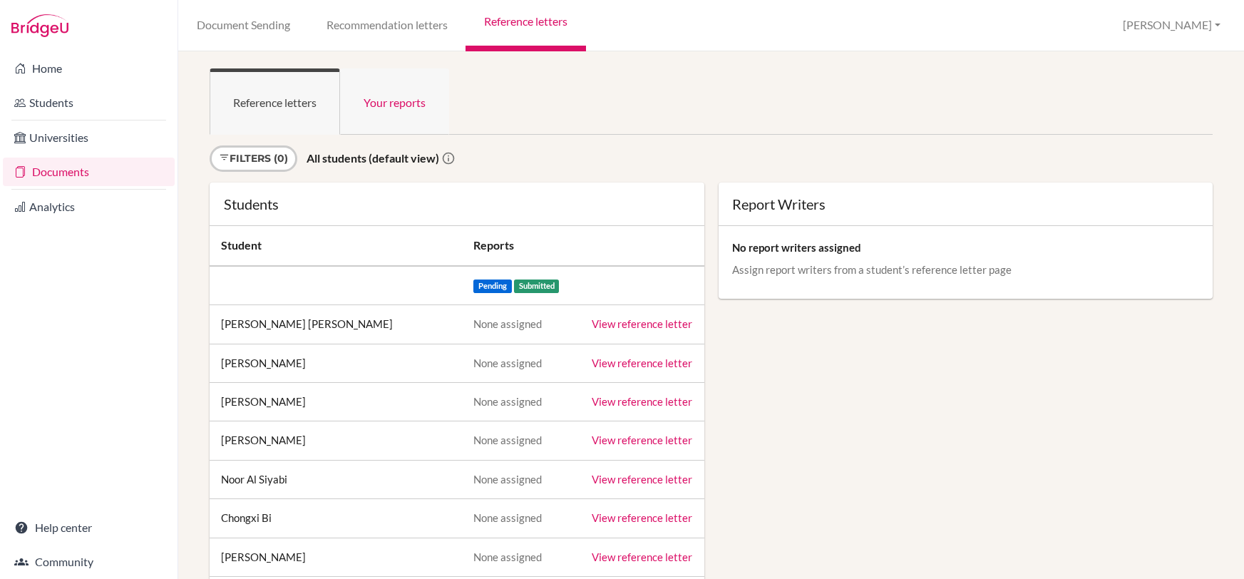
click at [384, 98] on link "Your reports" at bounding box center [394, 101] width 109 height 66
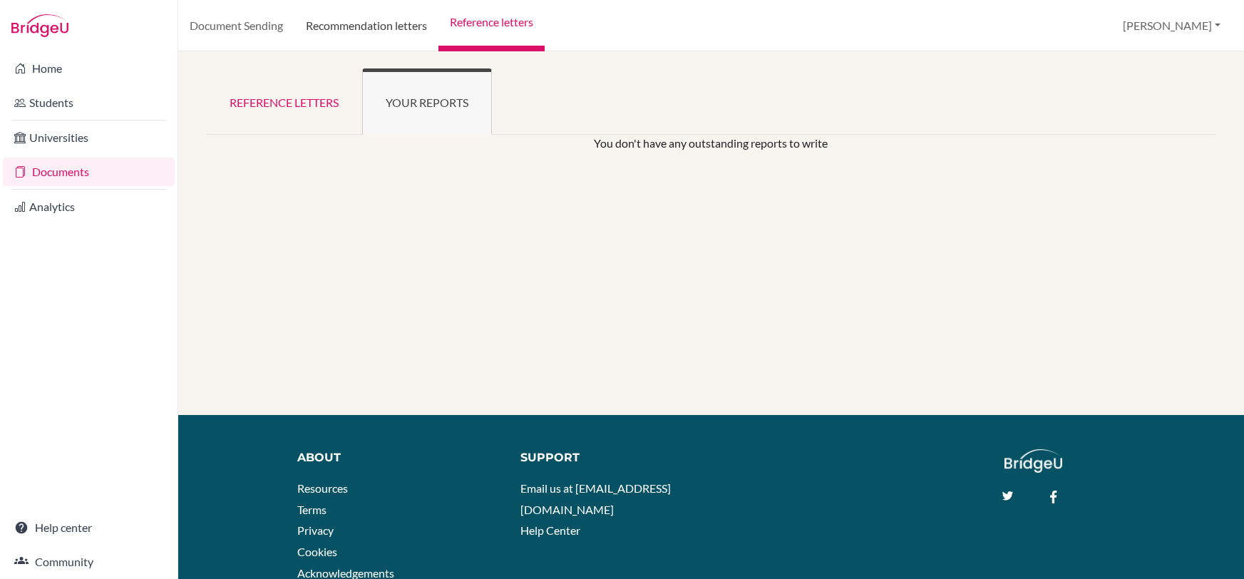
click at [393, 24] on link "Recommendation letters" at bounding box center [366, 25] width 144 height 51
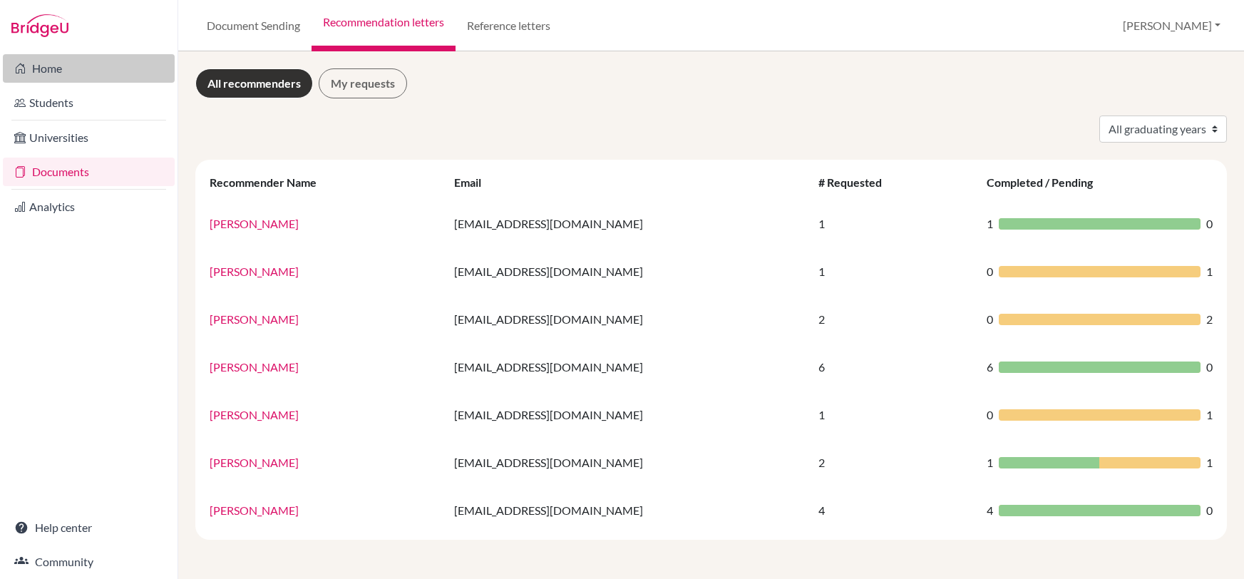
click at [35, 71] on link "Home" at bounding box center [89, 68] width 172 height 29
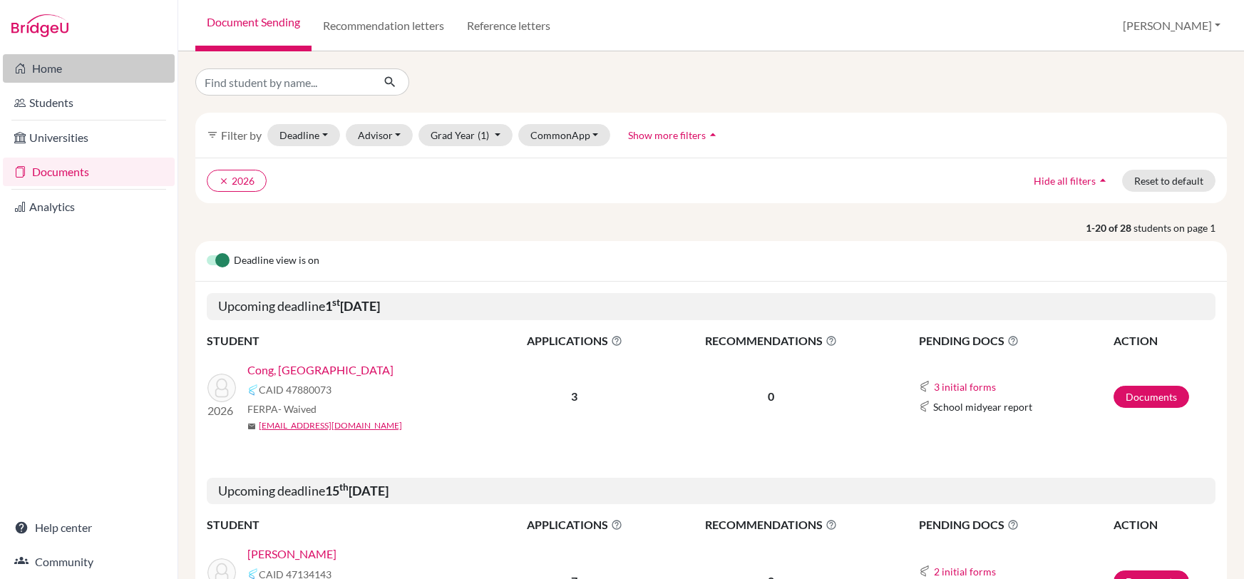
drag, startPoint x: 48, startPoint y: 63, endPoint x: 50, endPoint y: 56, distance: 7.4
click at [48, 63] on link "Home" at bounding box center [89, 68] width 172 height 29
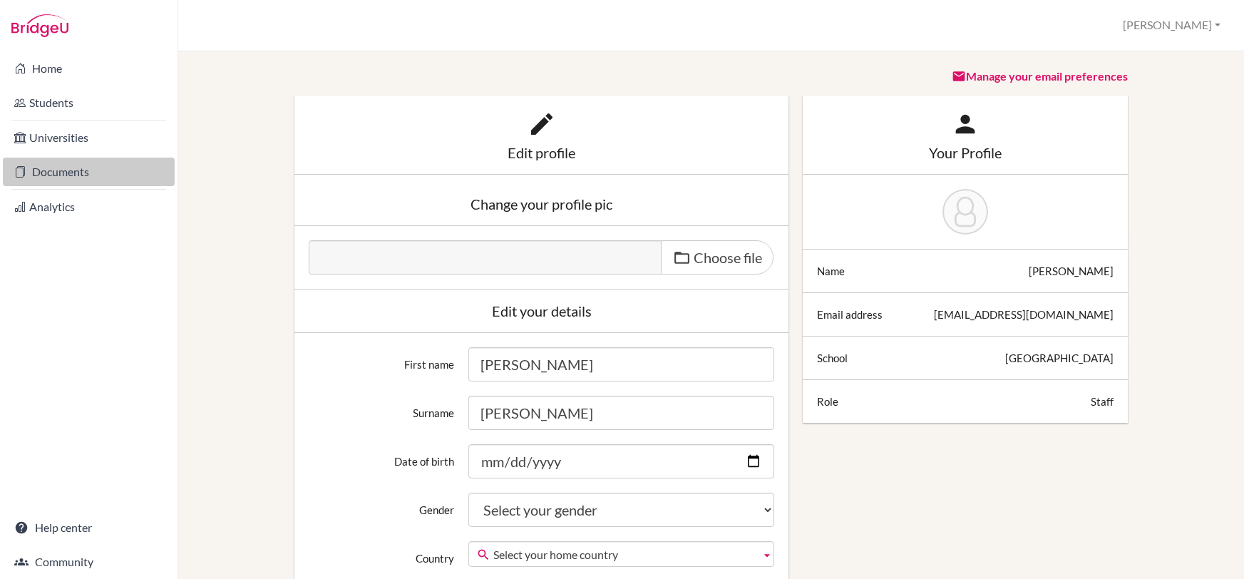
click at [56, 175] on link "Documents" at bounding box center [89, 172] width 172 height 29
click at [1213, 36] on button "[PERSON_NAME]" at bounding box center [1171, 25] width 110 height 26
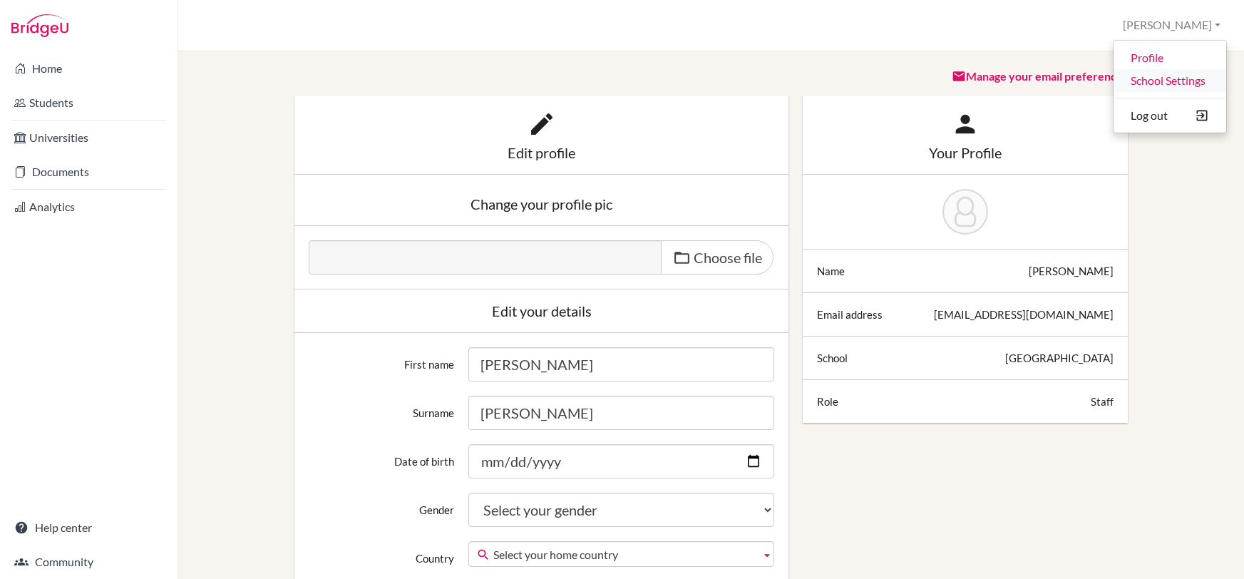
click at [1175, 81] on link "School Settings" at bounding box center [1169, 80] width 113 height 23
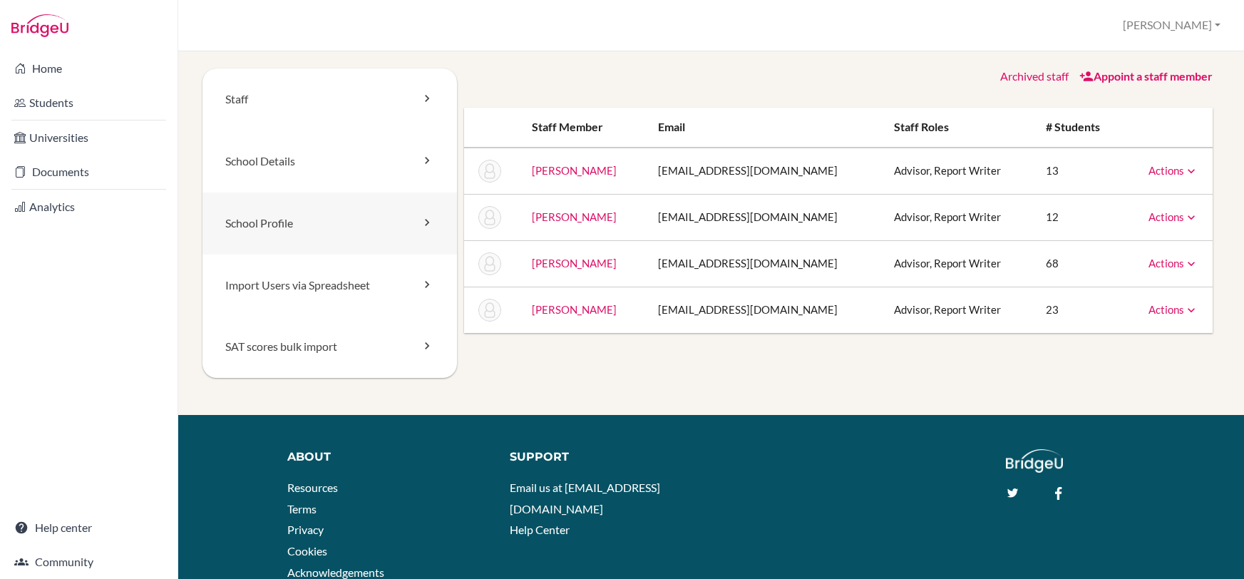
click at [310, 227] on link "School Profile" at bounding box center [329, 223] width 254 height 62
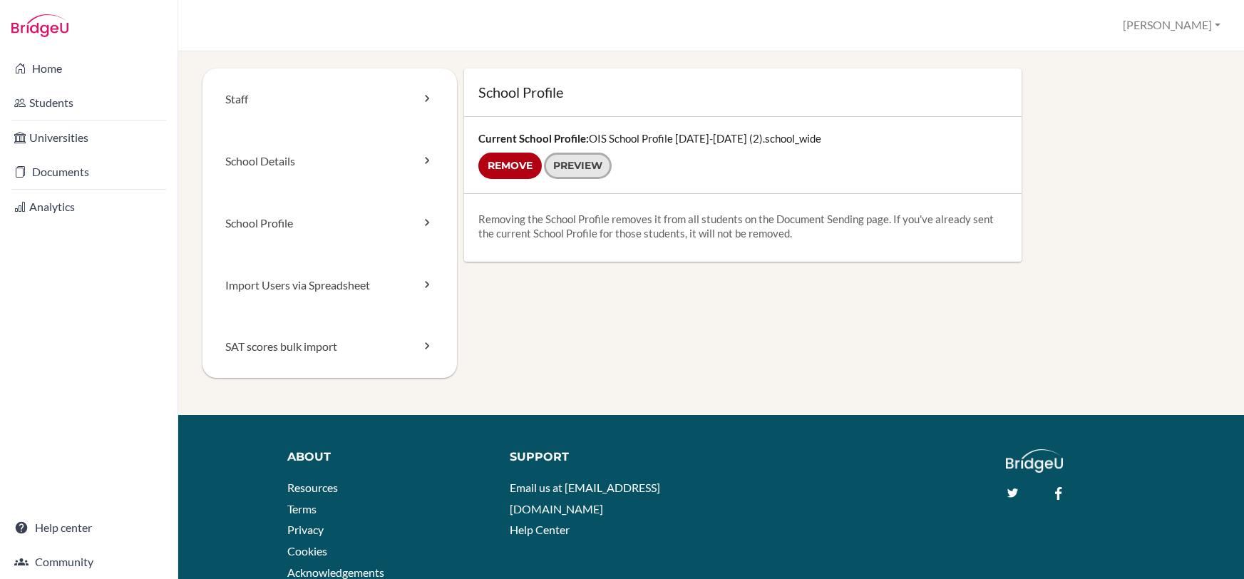
click at [585, 158] on link "Preview" at bounding box center [578, 166] width 68 height 26
click at [320, 219] on link "School Profile" at bounding box center [329, 223] width 254 height 62
click at [356, 165] on link "School Details" at bounding box center [329, 161] width 254 height 62
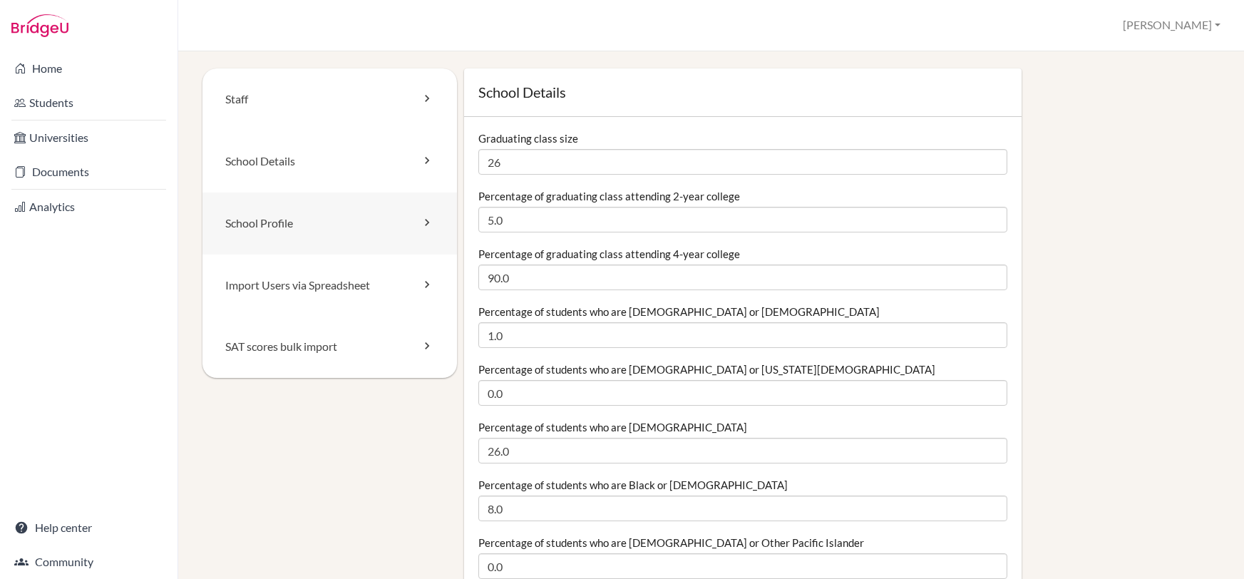
click at [406, 226] on link "School Profile" at bounding box center [329, 223] width 254 height 62
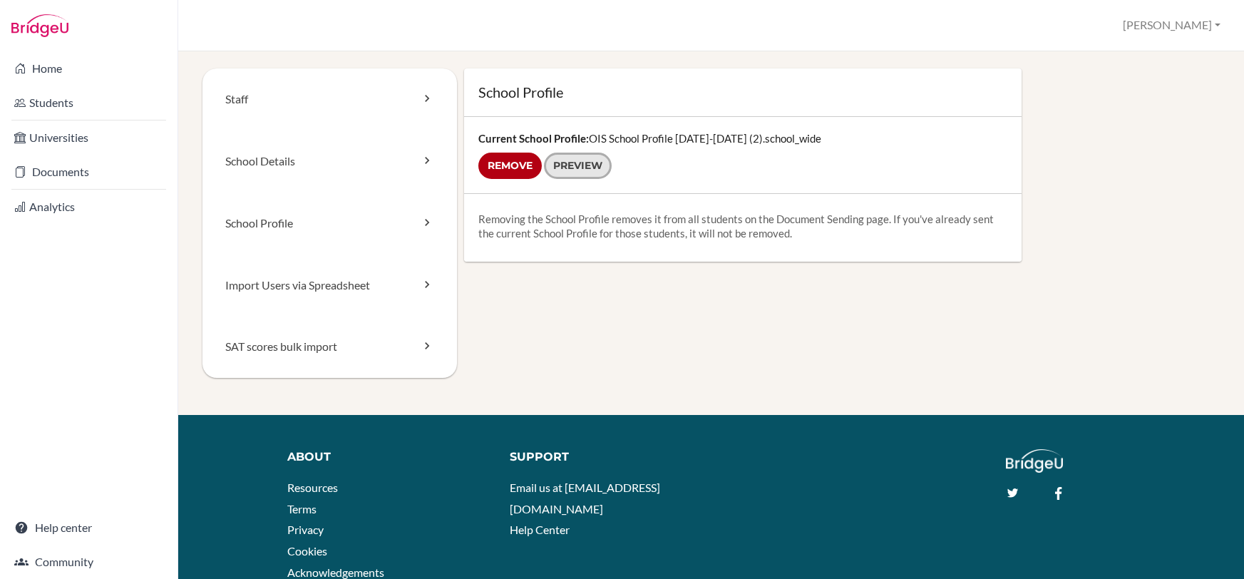
click at [570, 169] on link "Preview" at bounding box center [578, 166] width 68 height 26
click at [515, 168] on input "Remove" at bounding box center [509, 166] width 63 height 26
click at [414, 224] on link "School Profile" at bounding box center [329, 223] width 254 height 62
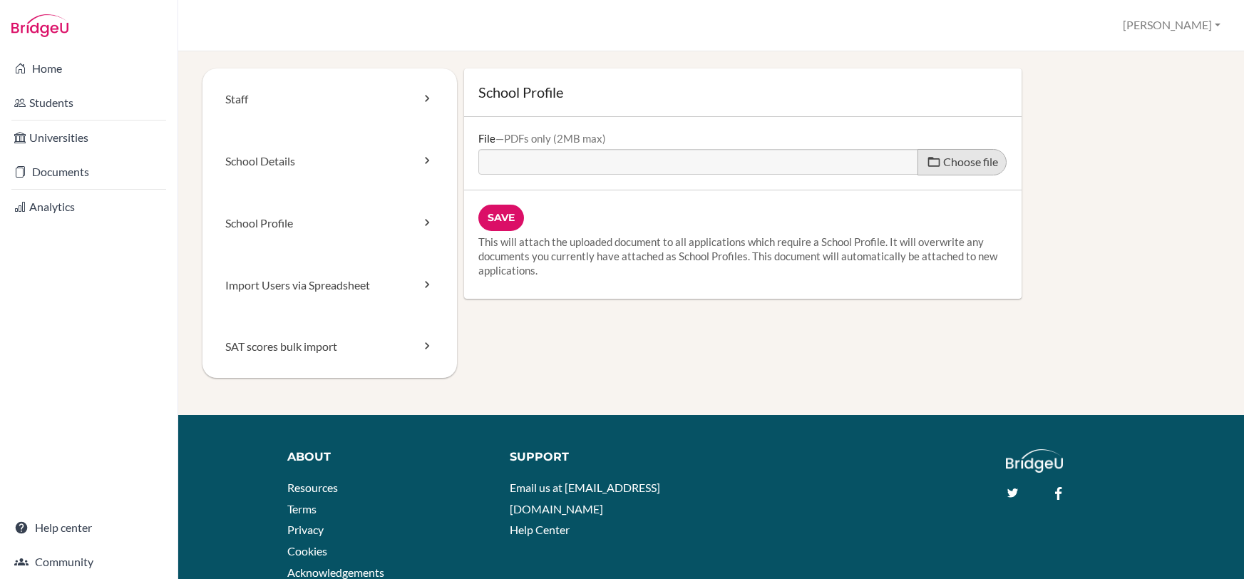
click at [973, 160] on span "Choose file" at bounding box center [970, 162] width 55 height 14
click at [696, 160] on input "Choose file" at bounding box center [587, 157] width 218 height 16
type input "C:\fakepath\OIS School Profile [DATE]-[DATE] (1).pdf"
type input "OIS School Profile [DATE]-[DATE] (1).pdf"
click at [509, 211] on input "Save" at bounding box center [501, 218] width 46 height 26
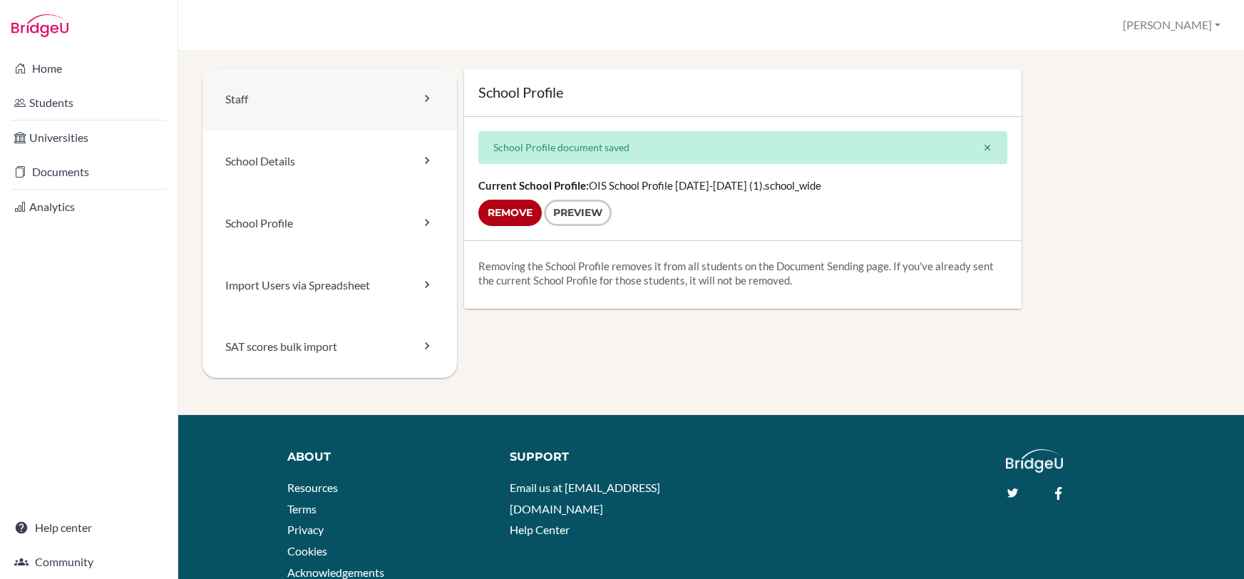
click at [430, 98] on icon at bounding box center [427, 98] width 14 height 14
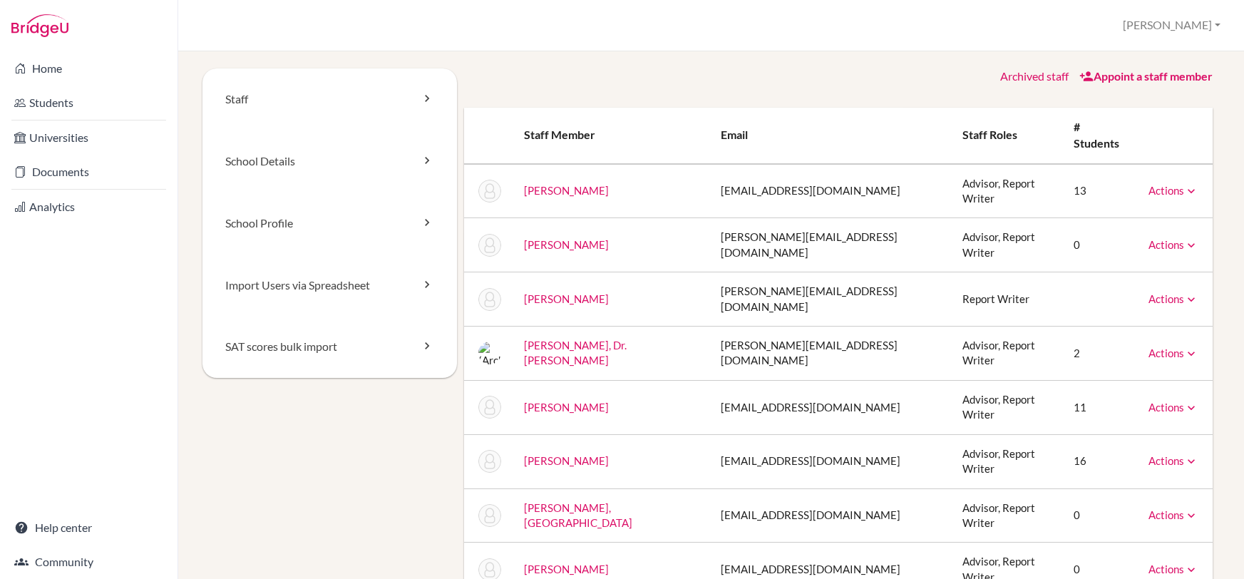
click at [1191, 238] on icon at bounding box center [1191, 245] width 14 height 14
click at [1185, 50] on div "School Settings > Staff Lisa Profile School Settings Log out Your browser is no…" at bounding box center [711, 25] width 1066 height 51
click at [820, 82] on div "Archived staff Appoint a staff member" at bounding box center [838, 76] width 748 height 16
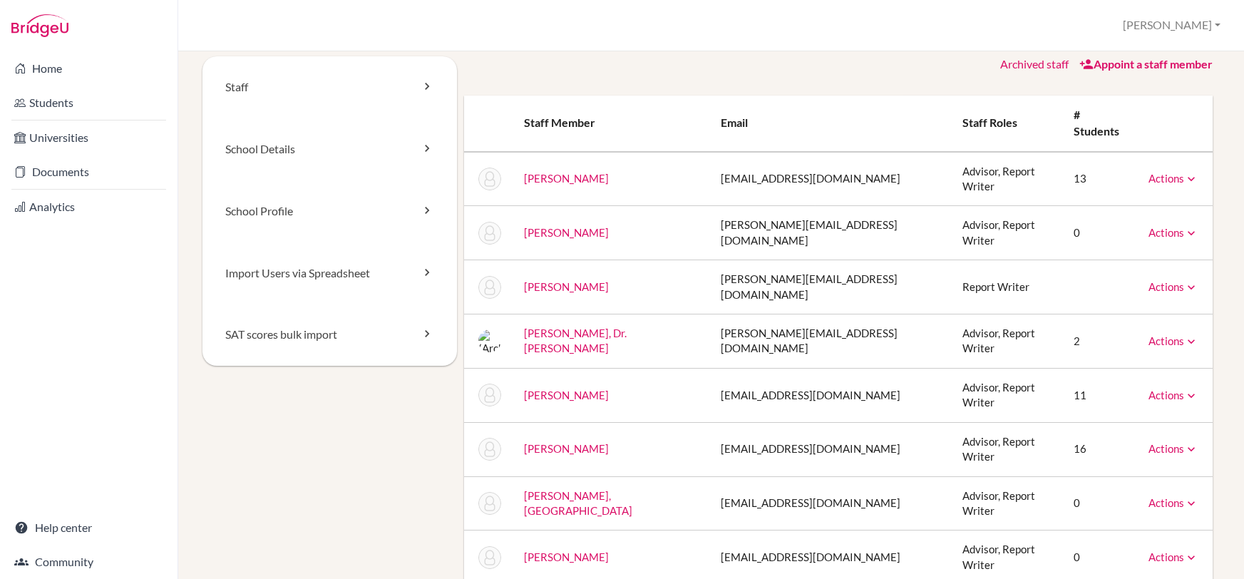
scroll to position [14, 0]
click at [1186, 170] on icon at bounding box center [1191, 177] width 14 height 14
click at [1107, 79] on div "Archived staff Appoint a staff member Staff member Email Staff roles # students…" at bounding box center [838, 346] width 763 height 582
click at [1180, 225] on link "Actions" at bounding box center [1173, 231] width 50 height 13
drag, startPoint x: 1217, startPoint y: 258, endPoint x: 1171, endPoint y: 254, distance: 45.8
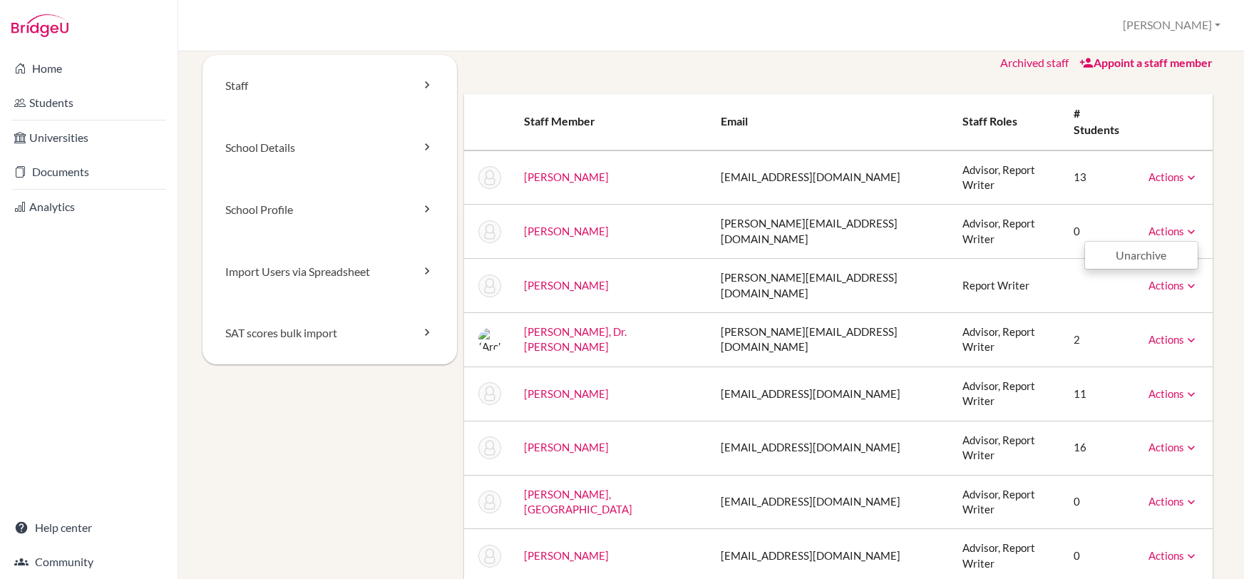
click at [1195, 257] on div "Archived staff Appoint a staff member Staff member Email Staff roles # students…" at bounding box center [838, 346] width 763 height 582
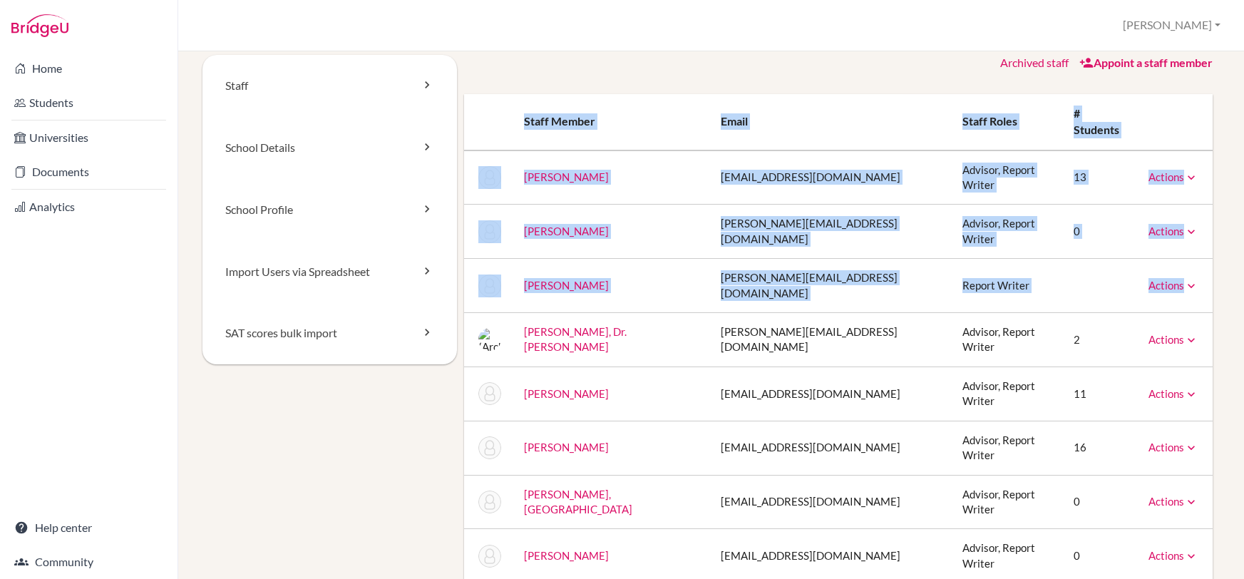
click at [1189, 279] on icon at bounding box center [1191, 286] width 14 height 14
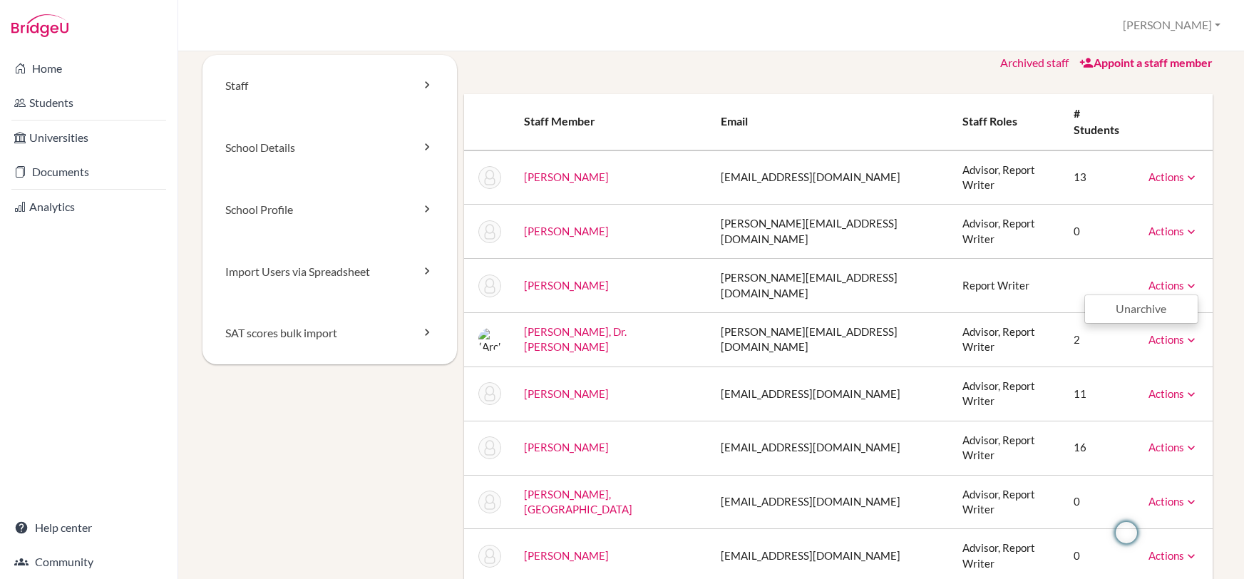
click at [1014, 259] on td "Report Writer" at bounding box center [1006, 286] width 111 height 54
click at [1181, 333] on link "Actions" at bounding box center [1173, 339] width 50 height 13
click at [1062, 268] on td at bounding box center [1099, 286] width 75 height 54
click at [1178, 387] on link "Actions" at bounding box center [1173, 393] width 50 height 13
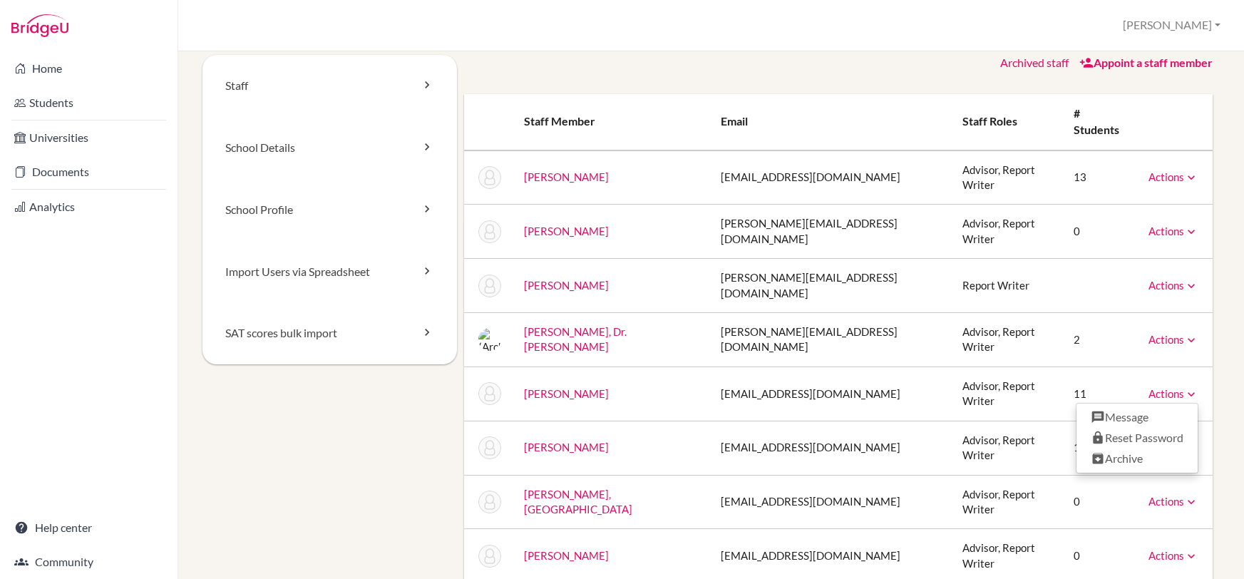
click at [1091, 366] on td "11" at bounding box center [1099, 393] width 75 height 54
click at [1183, 441] on link "Actions" at bounding box center [1173, 447] width 50 height 13
click at [1106, 366] on td "11" at bounding box center [1099, 393] width 75 height 54
click at [1177, 495] on link "Actions" at bounding box center [1173, 501] width 50 height 13
click at [1062, 475] on td "0" at bounding box center [1099, 502] width 75 height 54
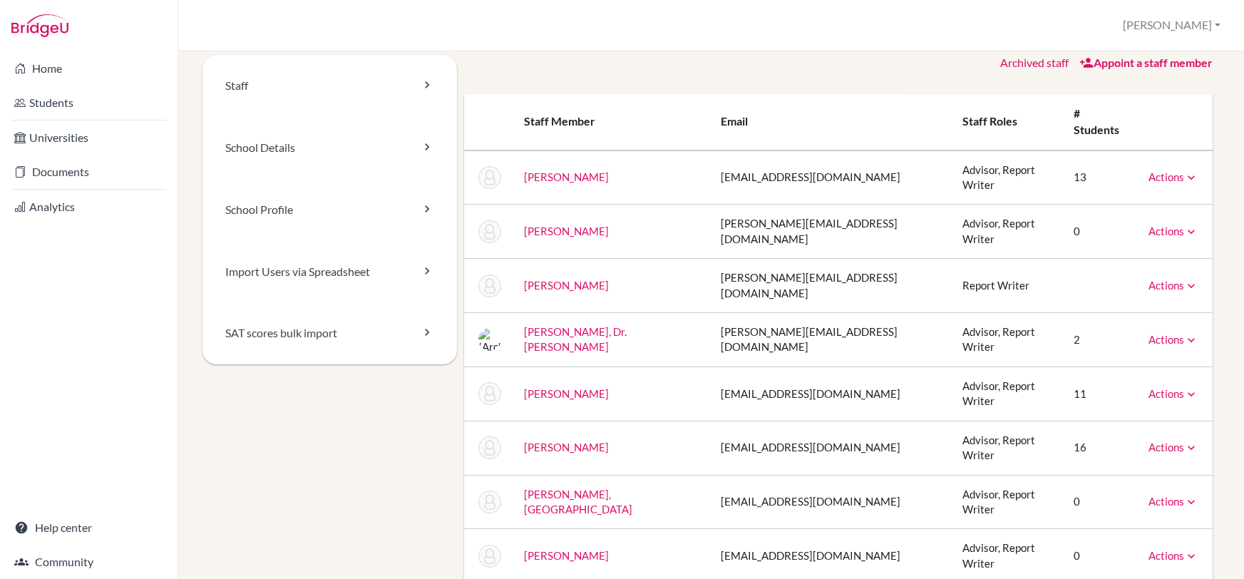
click at [1165, 529] on td "Actions Unarchive" at bounding box center [1175, 556] width 76 height 54
click at [1170, 549] on link "Actions" at bounding box center [1173, 555] width 50 height 13
click at [1079, 475] on td "0" at bounding box center [1099, 502] width 75 height 54
drag, startPoint x: 1104, startPoint y: 478, endPoint x: 1106, endPoint y: 470, distance: 8.0
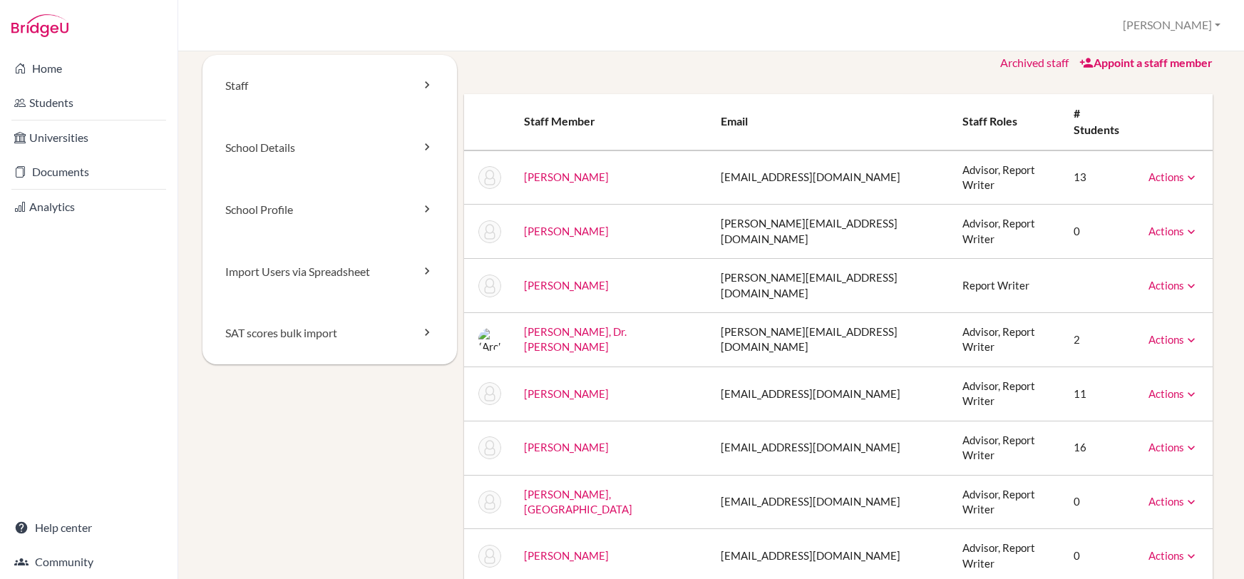
click at [1105, 529] on td "0" at bounding box center [1099, 556] width 75 height 54
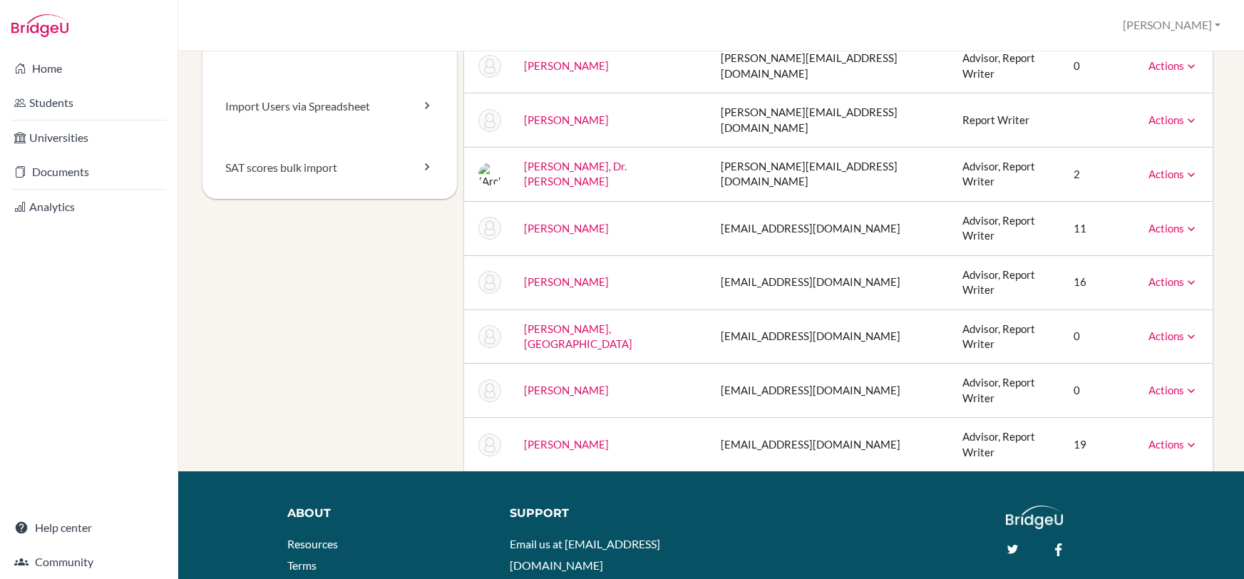
scroll to position [0, 0]
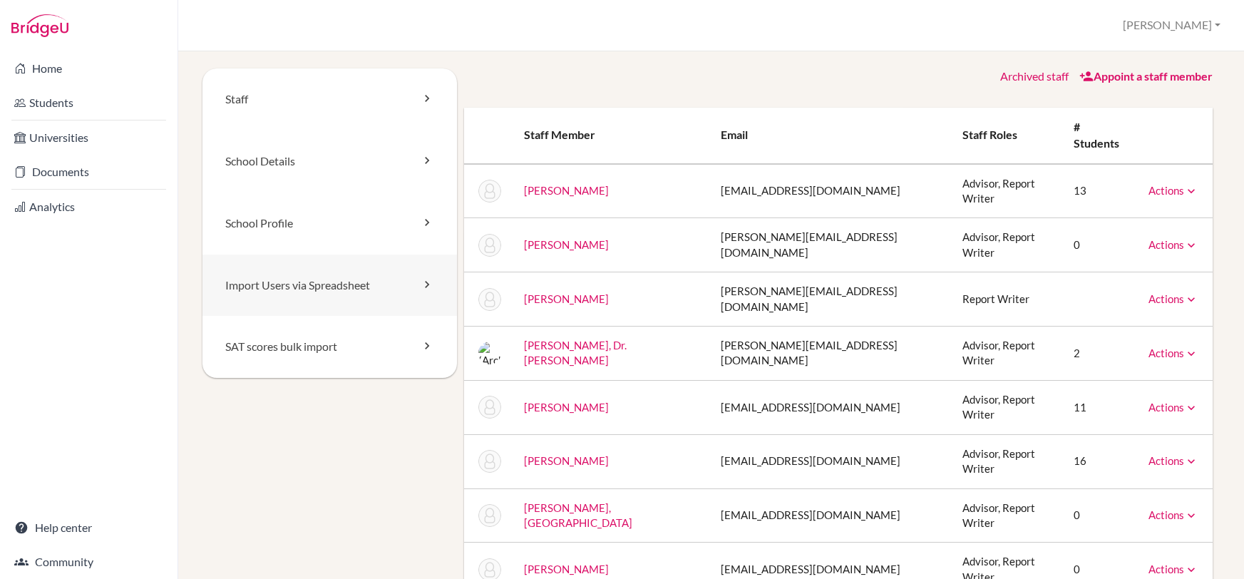
click at [426, 287] on icon at bounding box center [427, 284] width 14 height 14
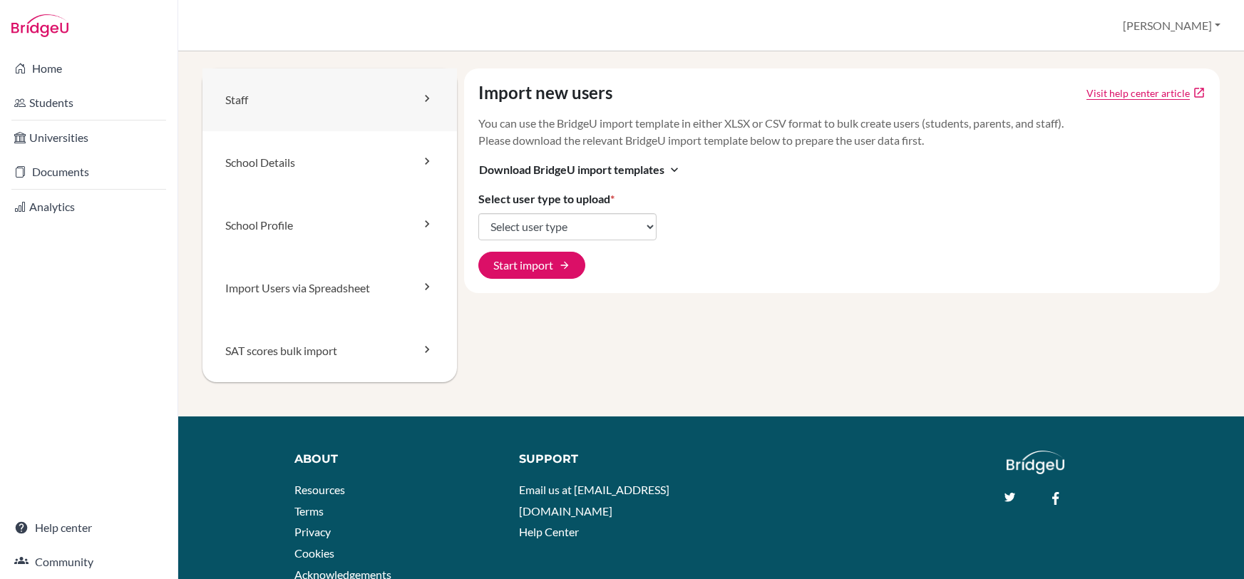
click at [259, 100] on link "Staff" at bounding box center [329, 99] width 254 height 63
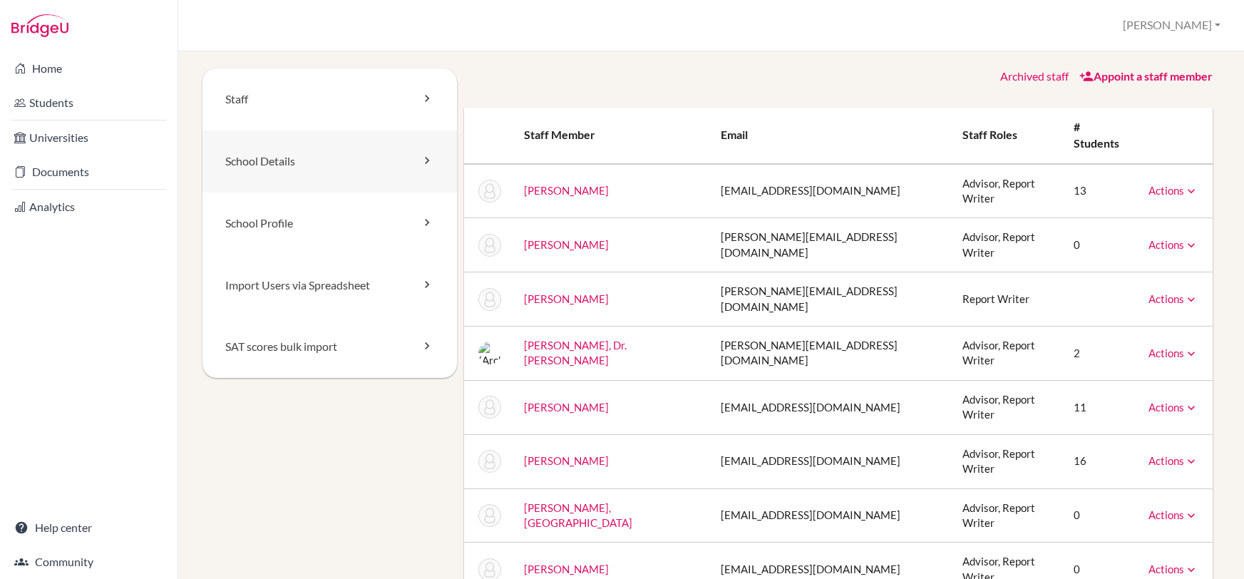
click at [311, 165] on link "School Details" at bounding box center [329, 161] width 254 height 62
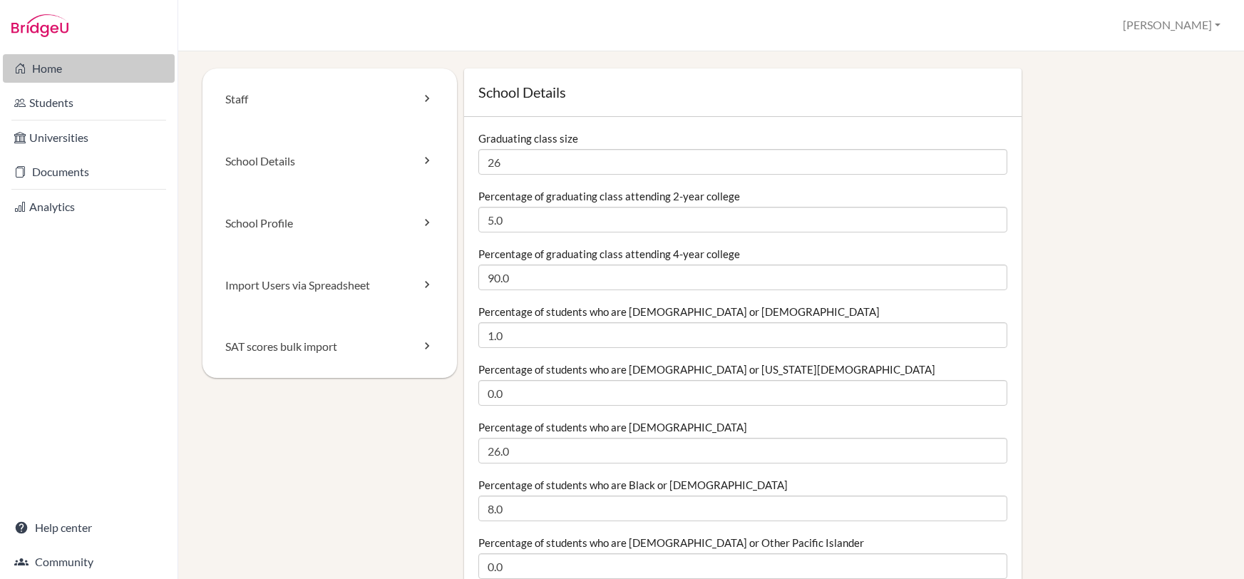
click at [70, 77] on link "Home" at bounding box center [89, 68] width 172 height 29
